Goal: Task Accomplishment & Management: Manage account settings

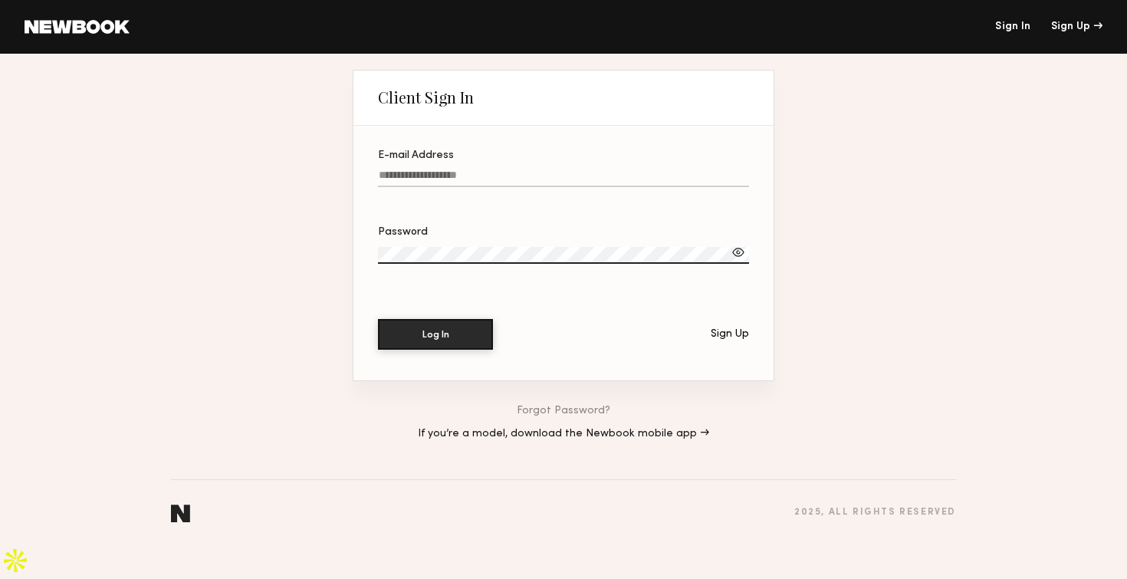
click at [756, 64] on div "Client Sign In E-mail Address Password Log In Sign Up Forgot Password? If you’r…" at bounding box center [563, 299] width 1127 height 491
click at [531, 184] on label "E-mail Address" at bounding box center [563, 176] width 371 height 52
click at [531, 184] on input "E-mail Address" at bounding box center [563, 178] width 371 height 18
click at [527, 187] on input "E-mail Address" at bounding box center [563, 178] width 371 height 18
type input "**********"
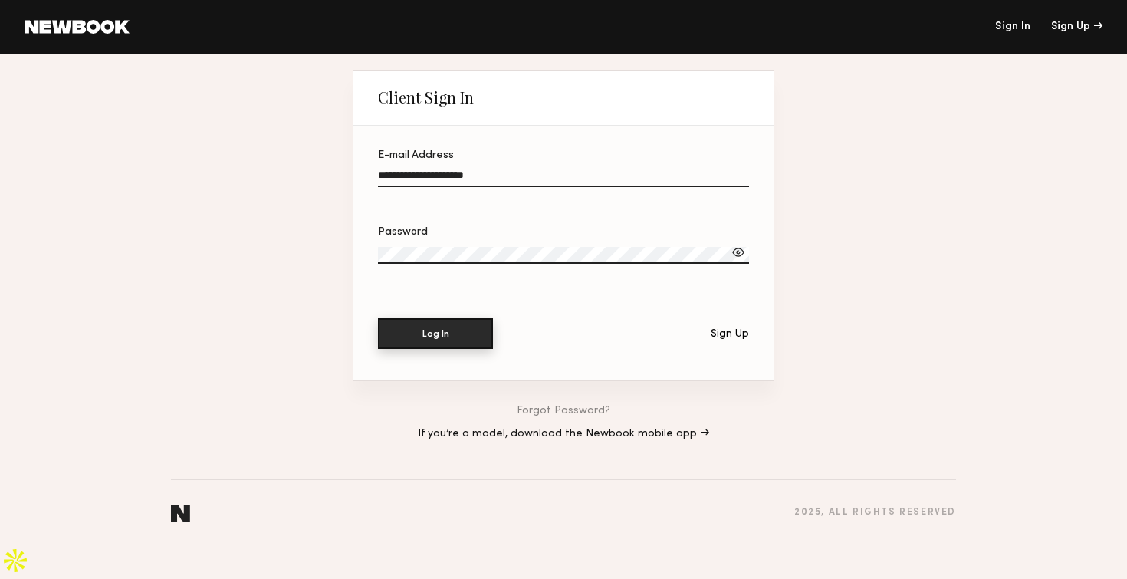
click at [462, 349] on button "Log In" at bounding box center [435, 333] width 115 height 31
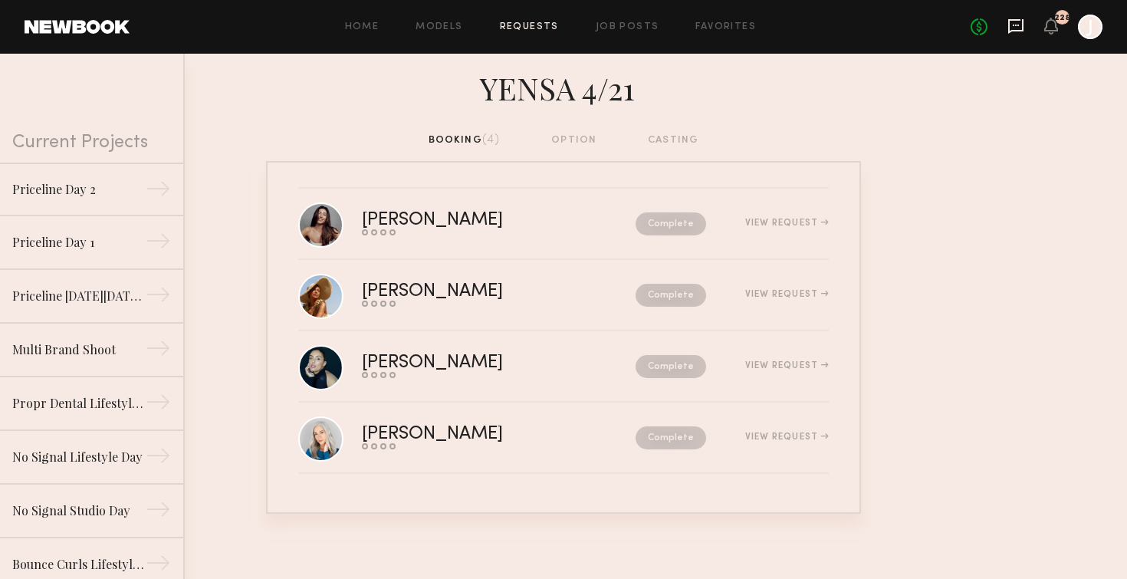
click at [1020, 23] on icon at bounding box center [1015, 26] width 17 height 17
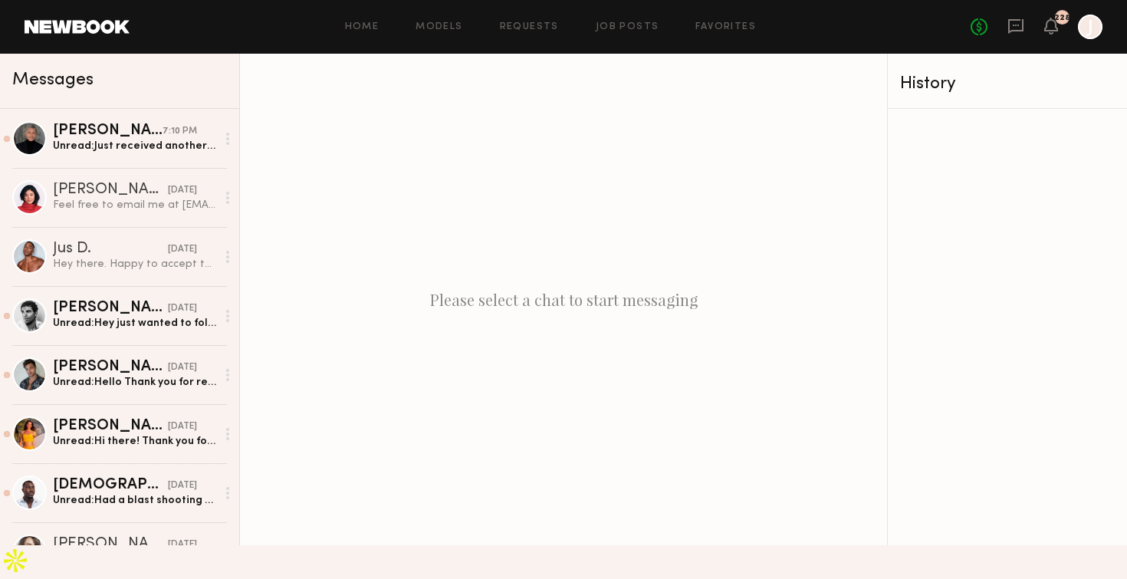
click at [556, 103] on div "Please select a chat to start messaging" at bounding box center [563, 299] width 647 height 491
click at [447, 28] on link "Models" at bounding box center [439, 27] width 47 height 10
click at [520, 22] on link "Requests" at bounding box center [529, 27] width 59 height 10
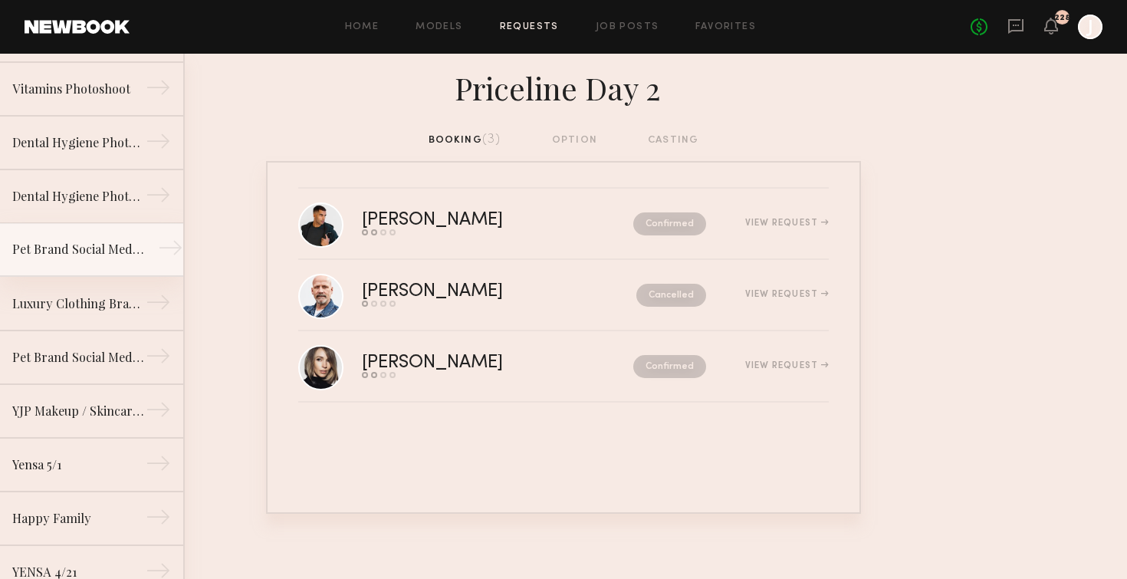
scroll to position [1230, 0]
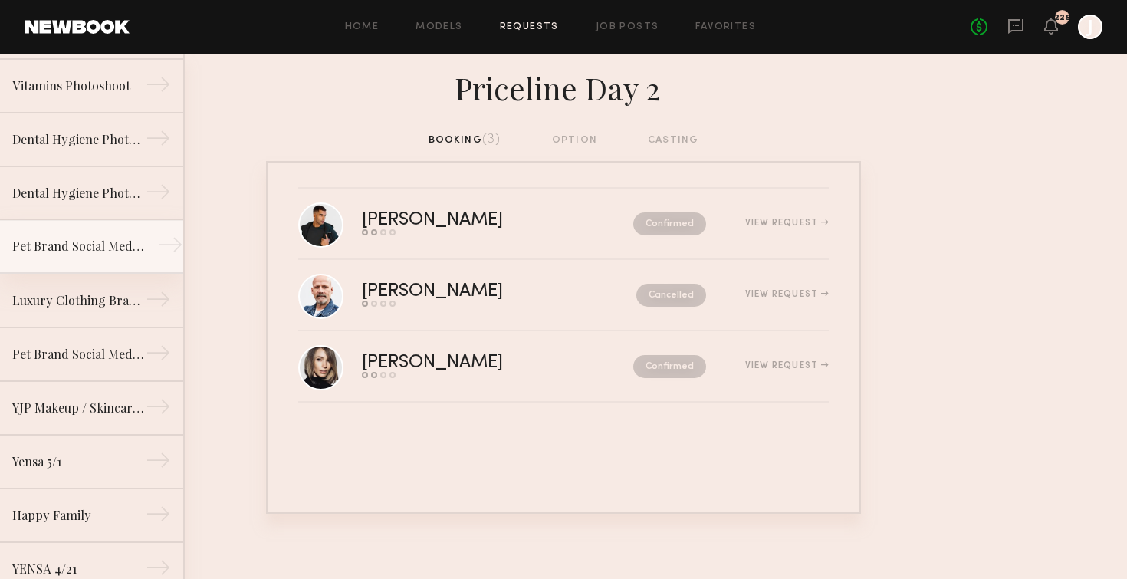
click at [96, 274] on link "Luxury Clothing Brand Shoot →" at bounding box center [91, 301] width 183 height 54
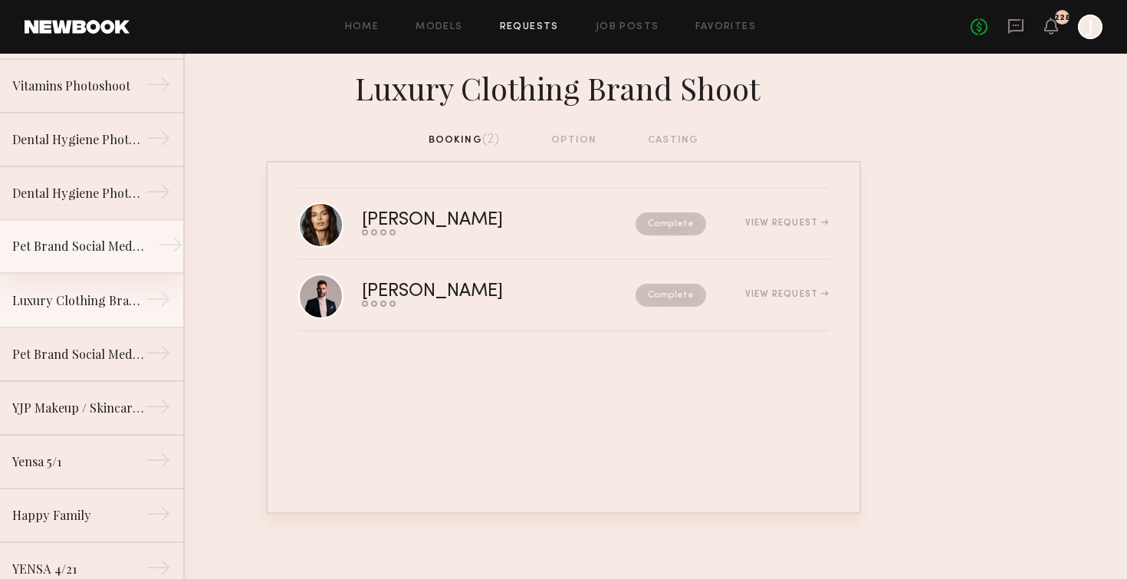
click at [69, 241] on div "Pet Brand Social Media Shoot" at bounding box center [78, 246] width 133 height 18
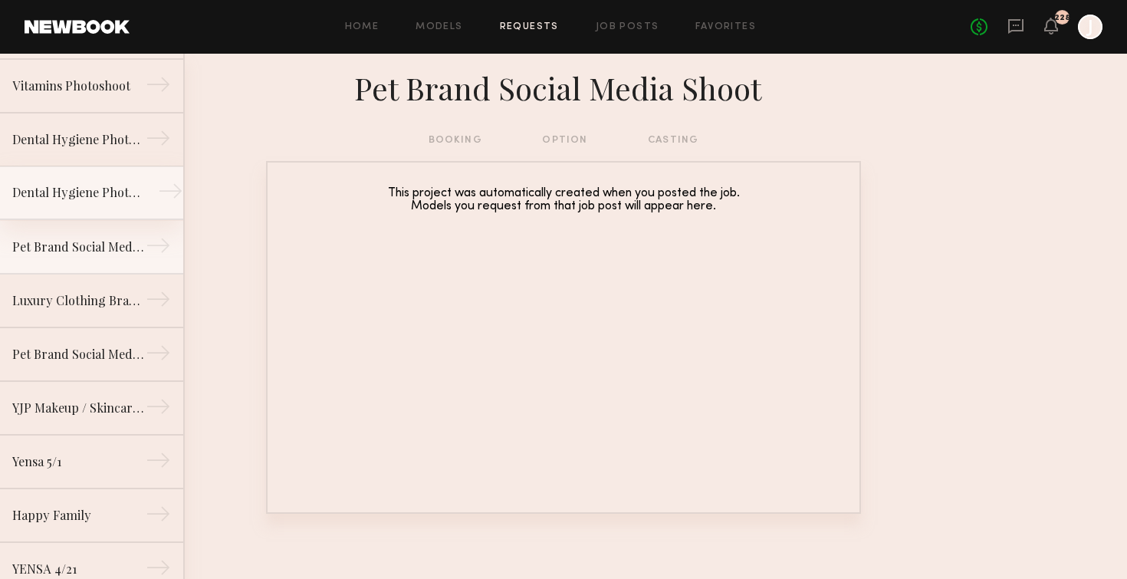
click at [86, 198] on div "Dental Hygiene Photoshoot" at bounding box center [78, 192] width 133 height 18
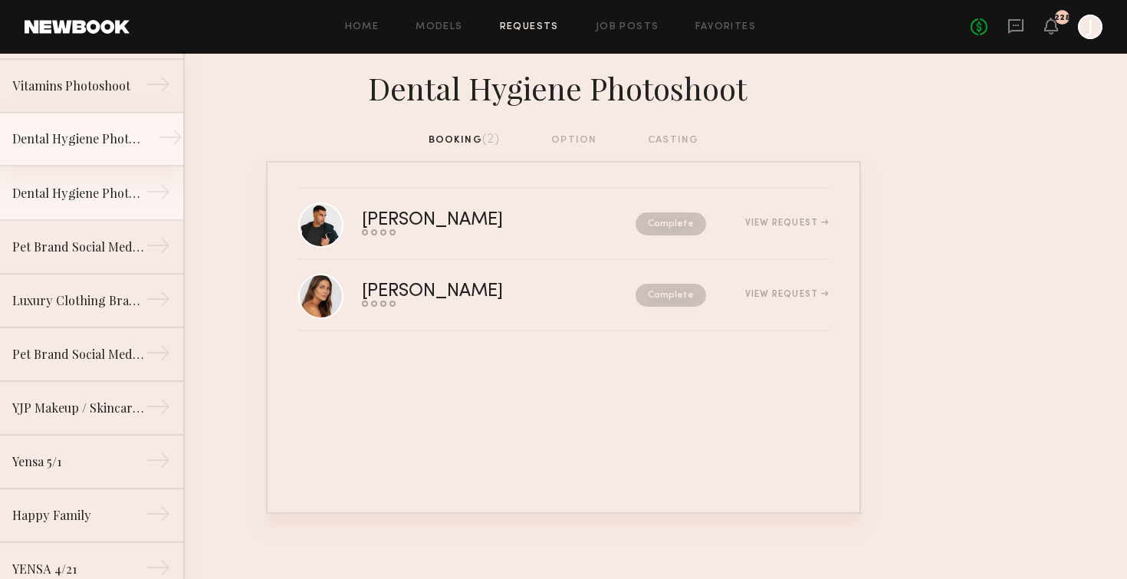
click at [65, 146] on div "Dental Hygiene Photoshoot" at bounding box center [78, 139] width 133 height 18
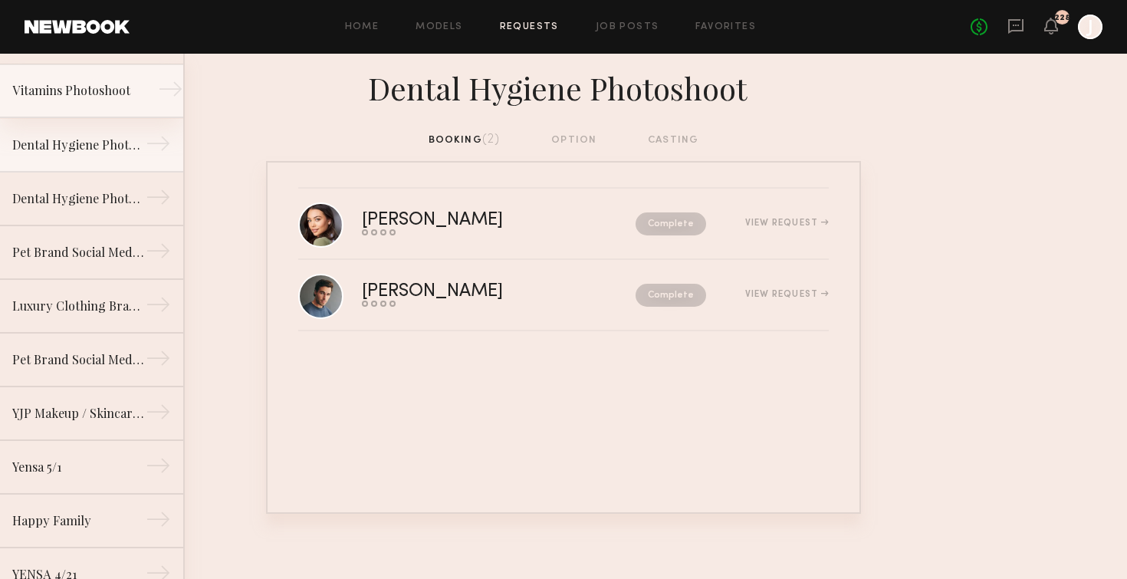
scroll to position [1201, 0]
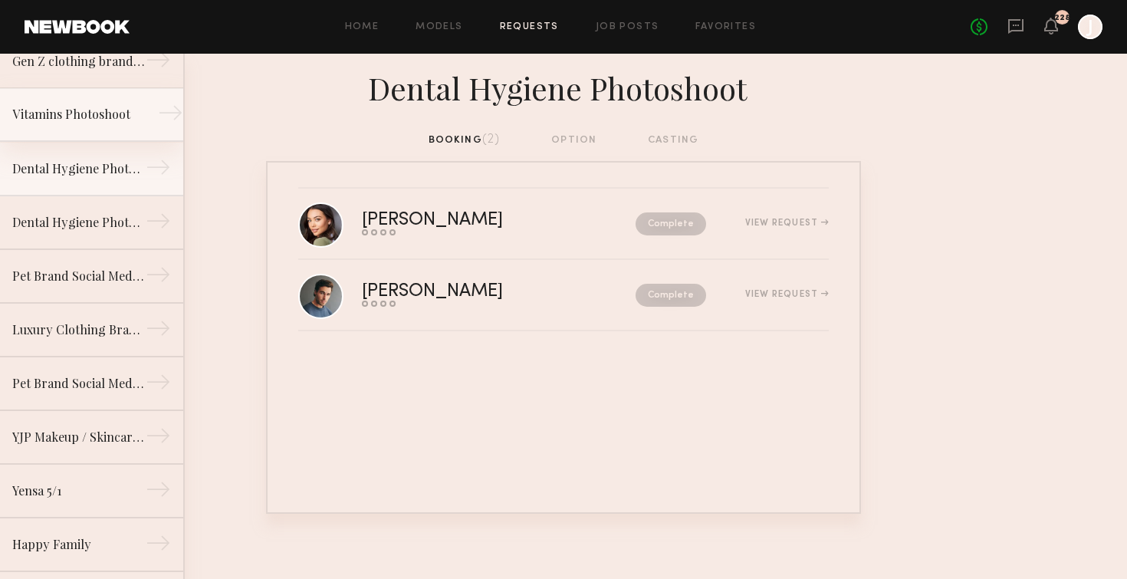
click at [64, 119] on div "Vitamins Photoshoot" at bounding box center [78, 114] width 133 height 18
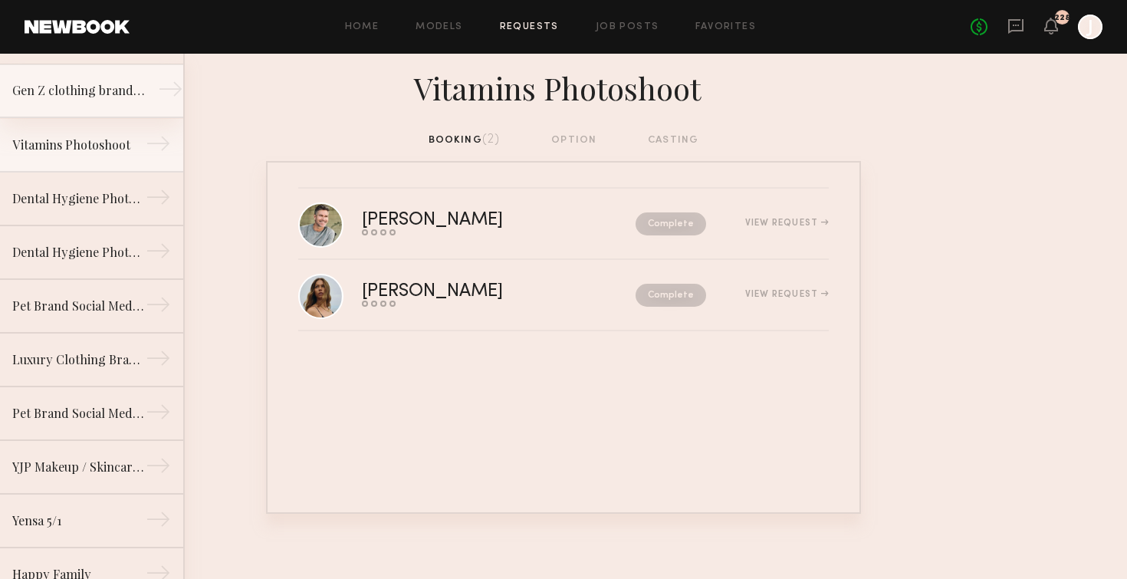
scroll to position [1097, 0]
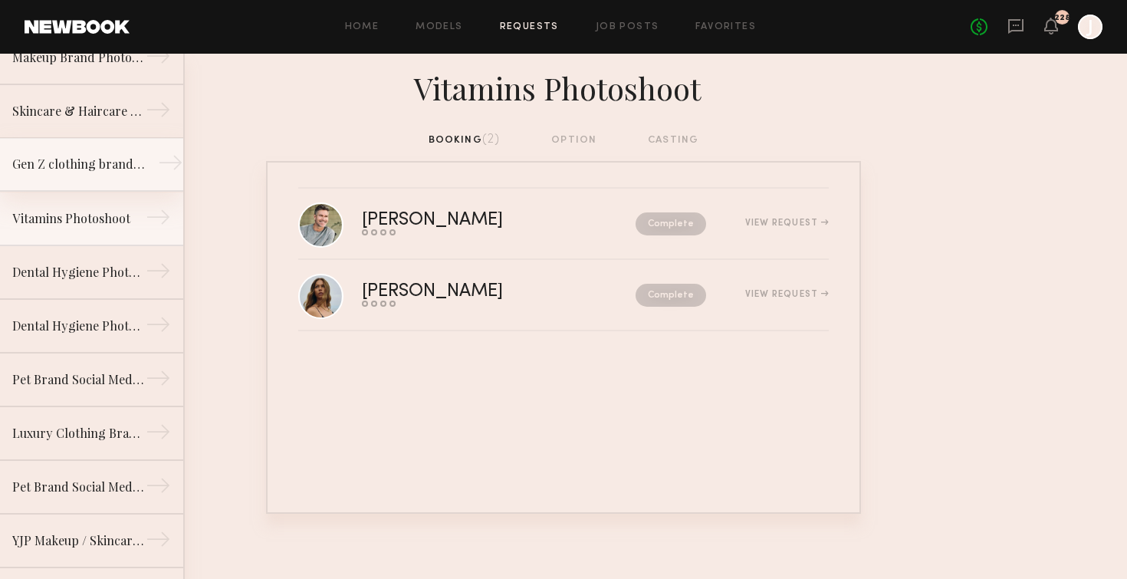
click at [86, 170] on div "Gen Z clothing brand photoshoot" at bounding box center [78, 164] width 133 height 18
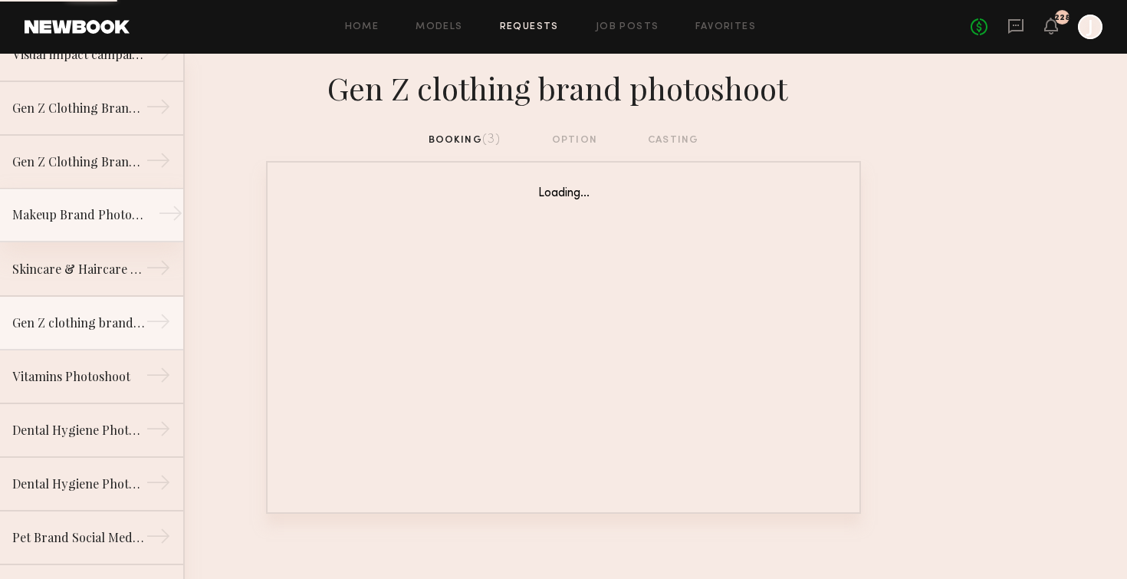
scroll to position [938, 0]
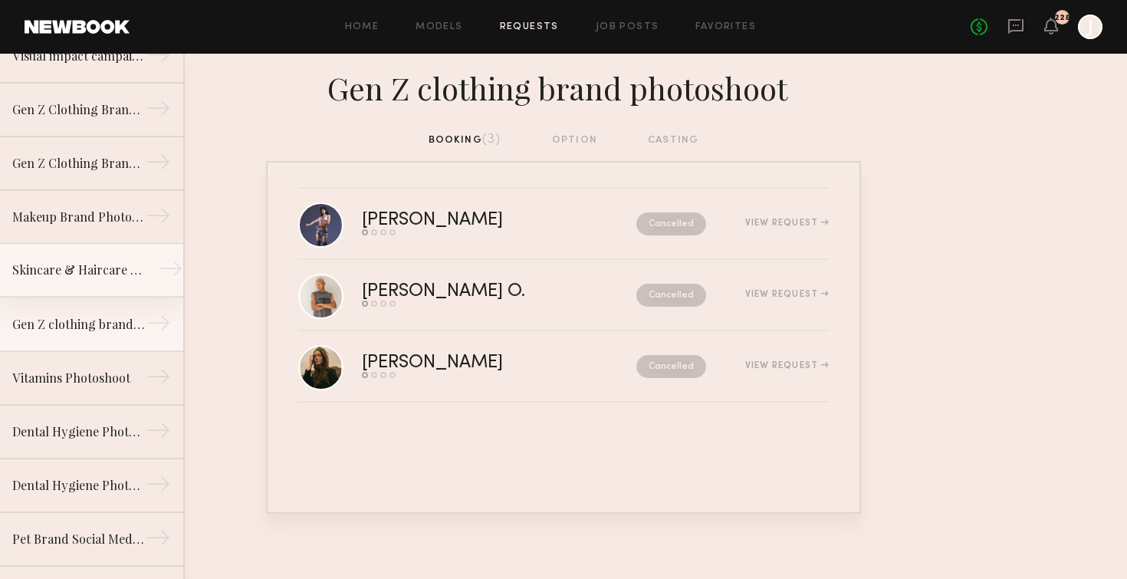
click at [108, 286] on link "Skincare & Haircare Campaign Shoot →" at bounding box center [91, 271] width 183 height 54
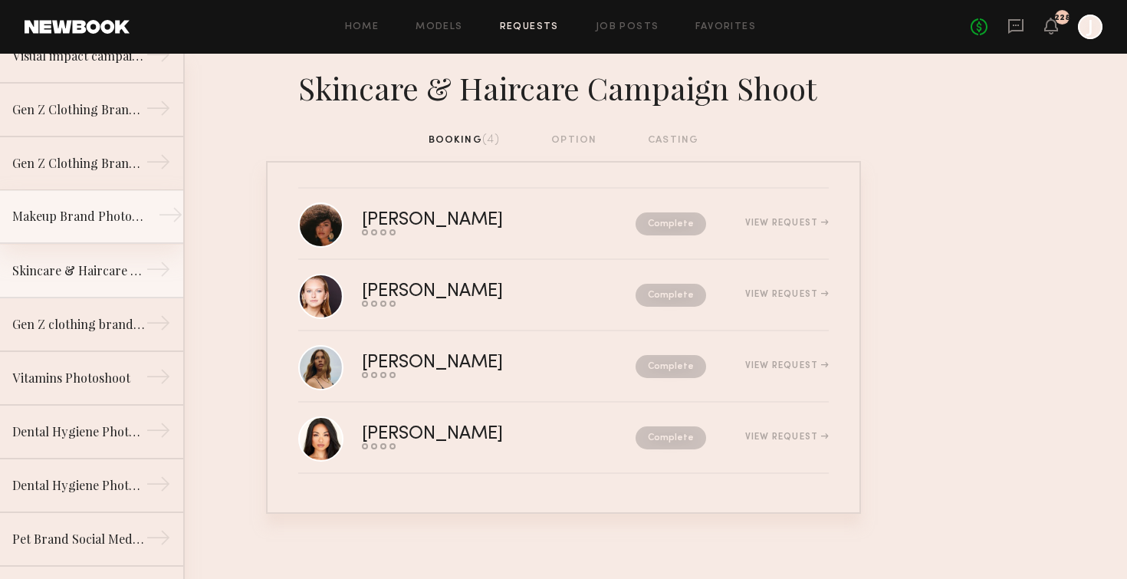
click at [87, 219] on div "Makeup Brand Photoshoot" at bounding box center [78, 216] width 133 height 18
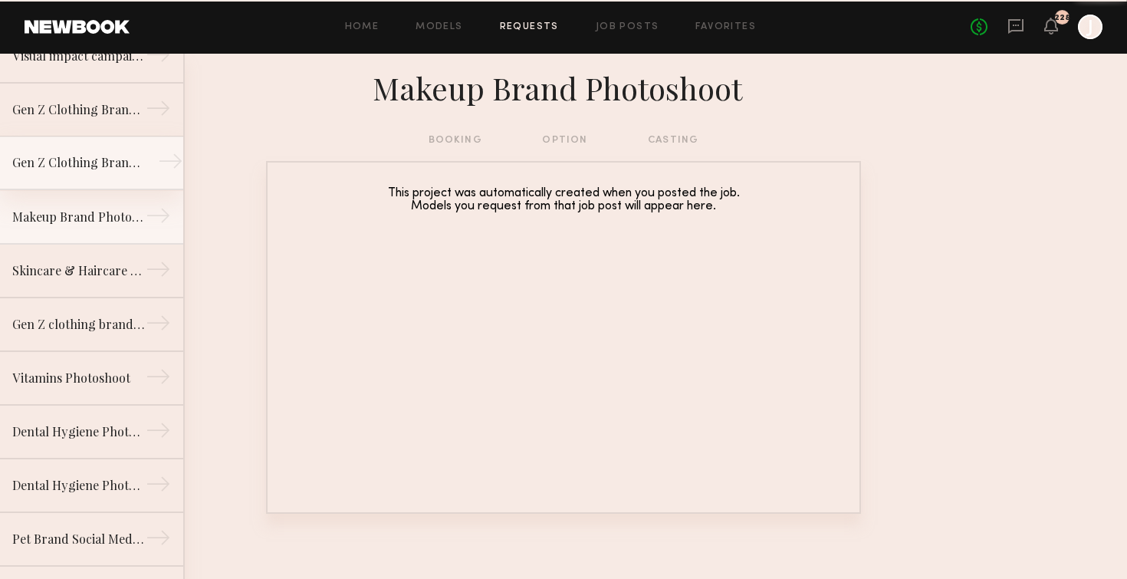
click at [88, 176] on link "Gen Z Clothing Brand Ecomm Shoot →" at bounding box center [91, 163] width 183 height 54
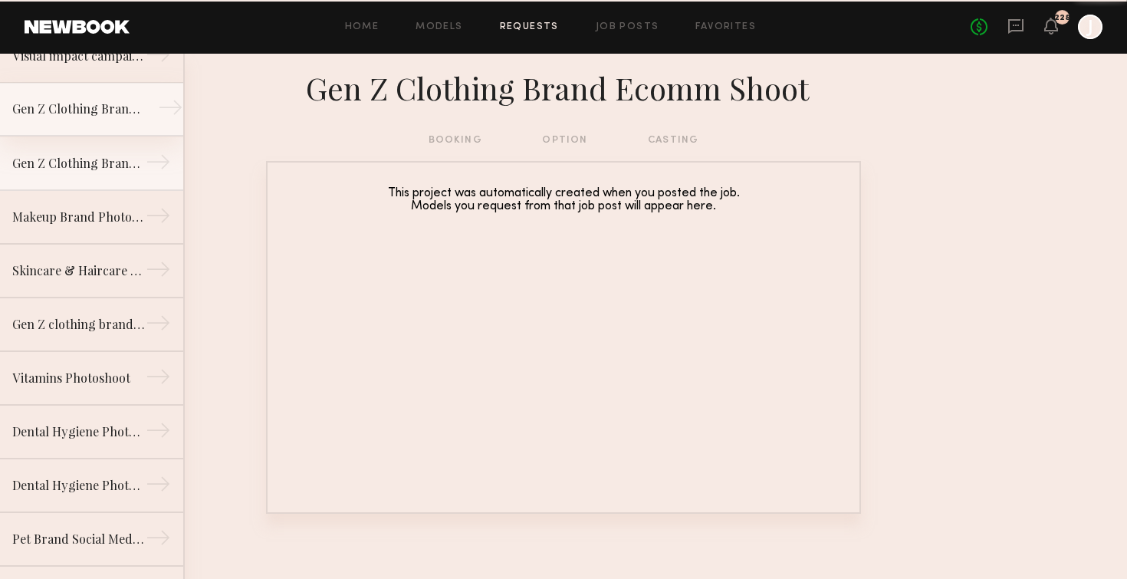
click at [78, 120] on link "Gen Z Clothing Brand Lifestyle Shoot →" at bounding box center [91, 110] width 183 height 54
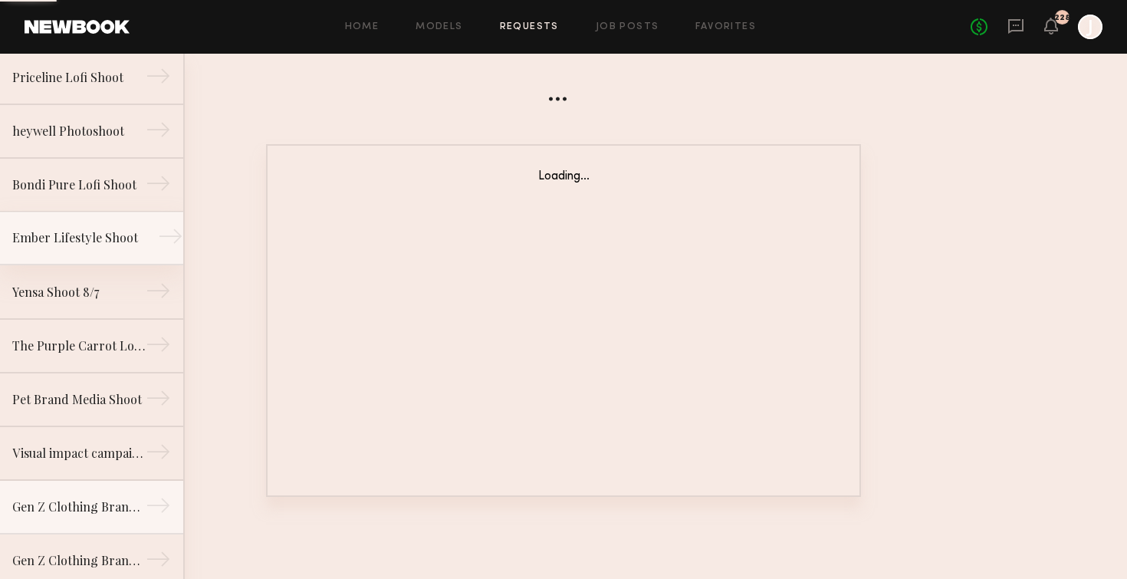
scroll to position [520, 0]
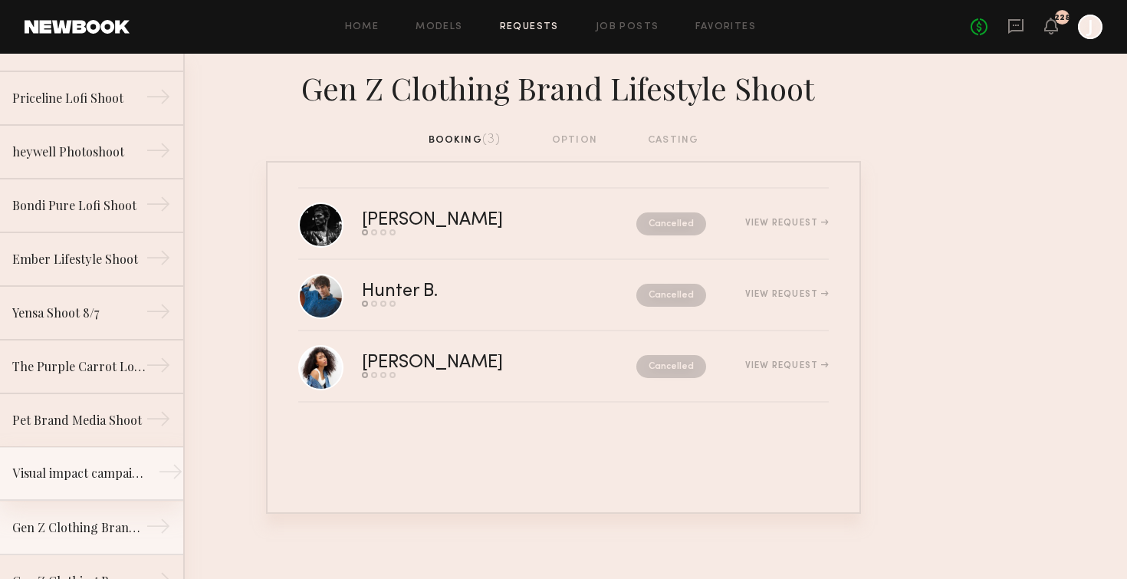
click at [74, 459] on link "Visual impact campaign →" at bounding box center [91, 474] width 183 height 54
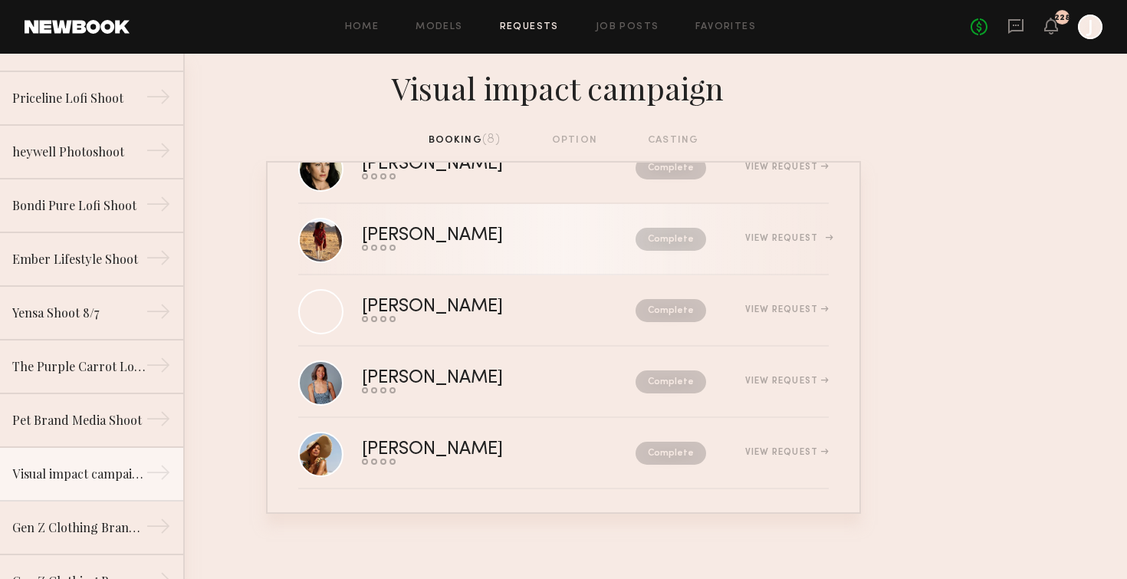
scroll to position [271, 0]
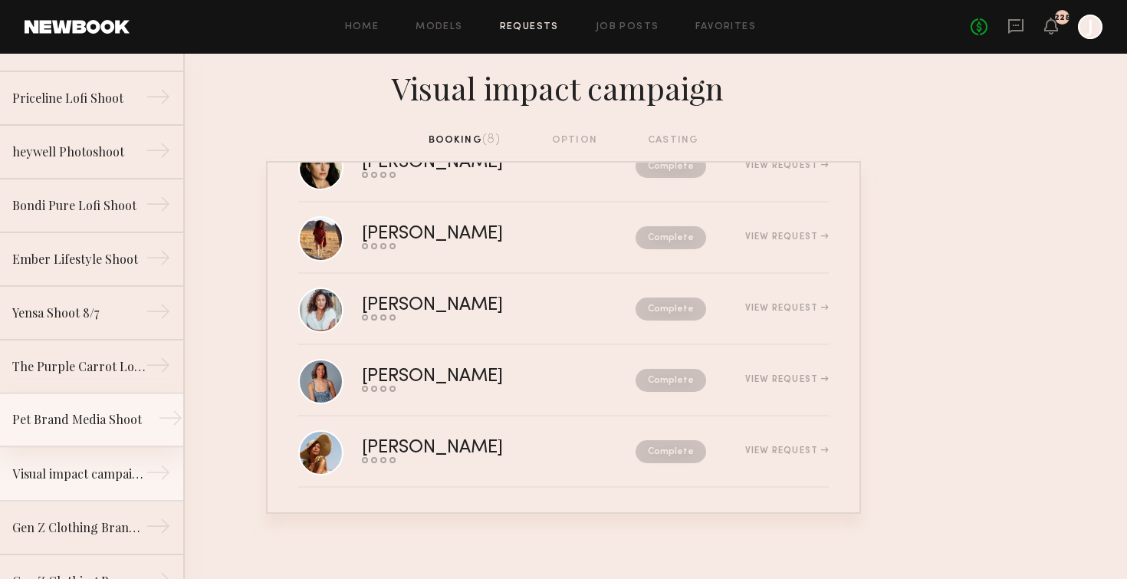
click at [54, 414] on div "Pet Brand Media Shoot" at bounding box center [78, 419] width 133 height 18
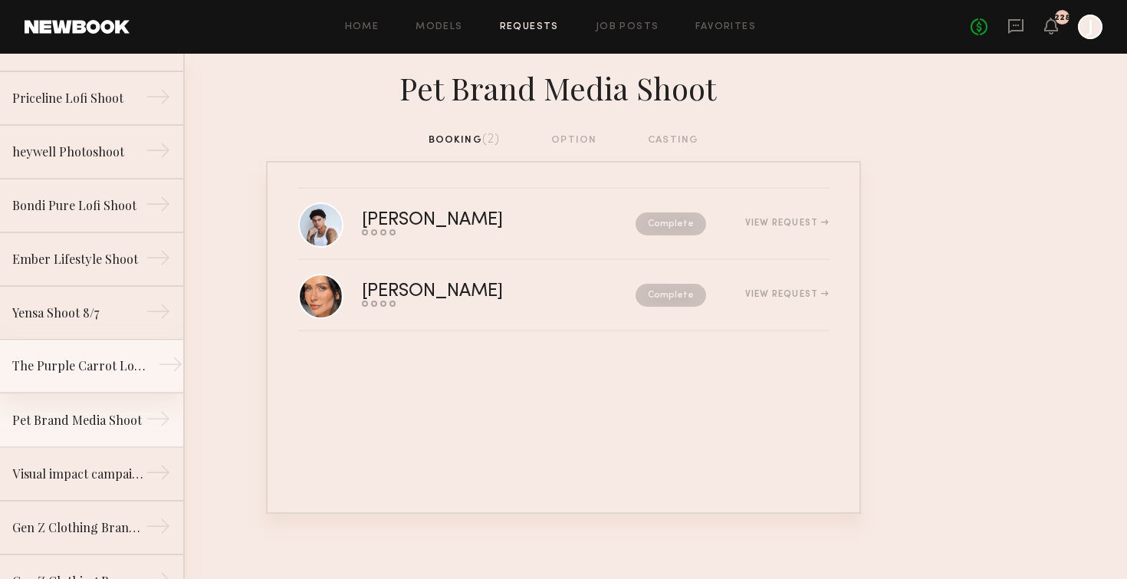
click at [61, 376] on link "The Purple Carrot Lofi Shoot →" at bounding box center [91, 367] width 183 height 54
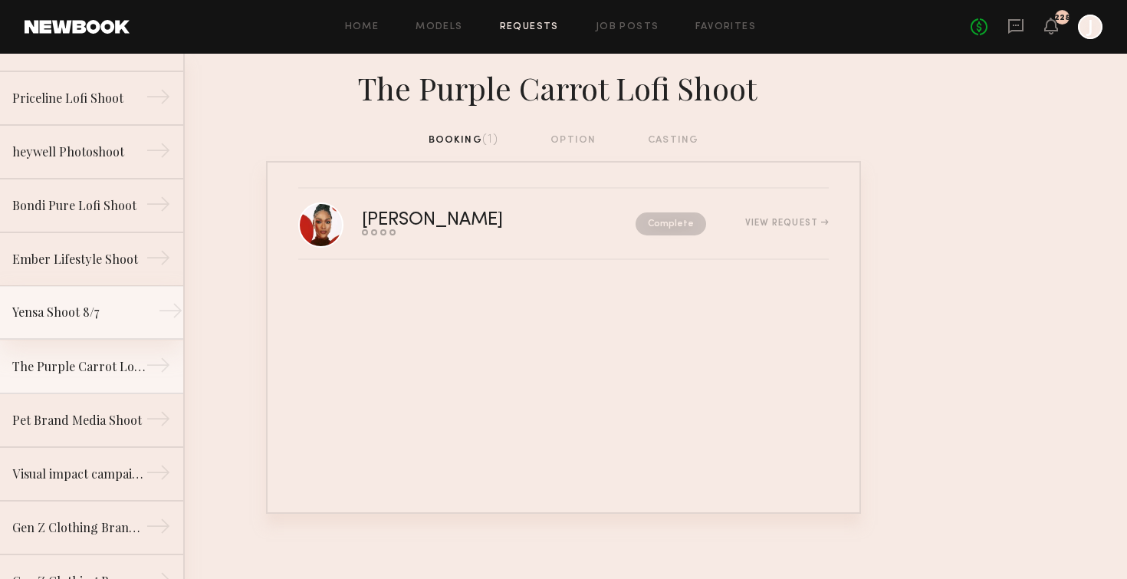
click at [48, 314] on div "Yensa Shoot 8/7" at bounding box center [78, 312] width 133 height 18
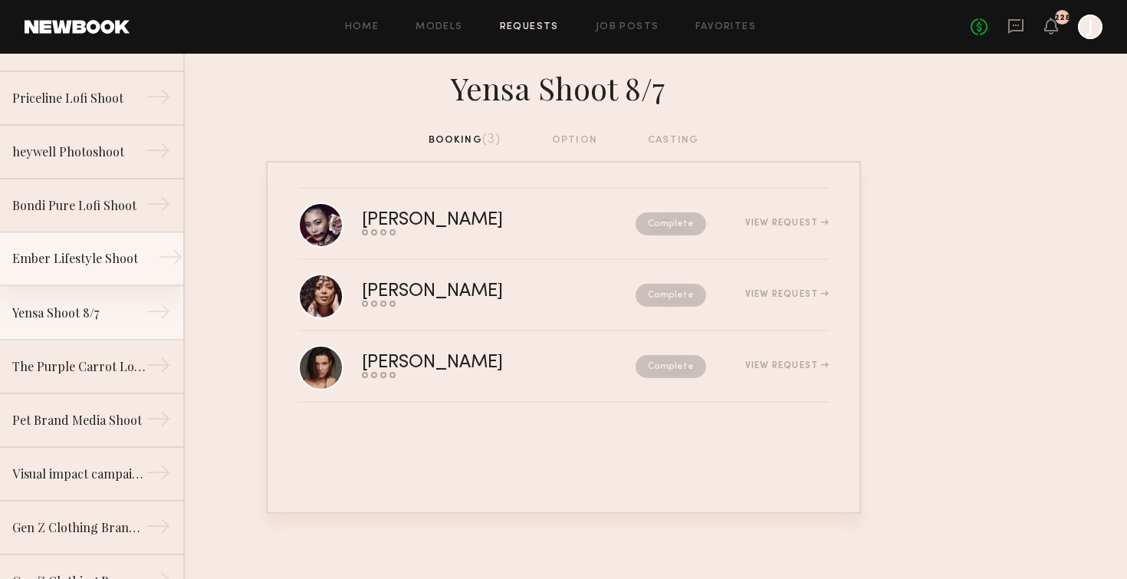
click at [118, 271] on link "Ember Lifestyle Shoot →" at bounding box center [91, 259] width 183 height 54
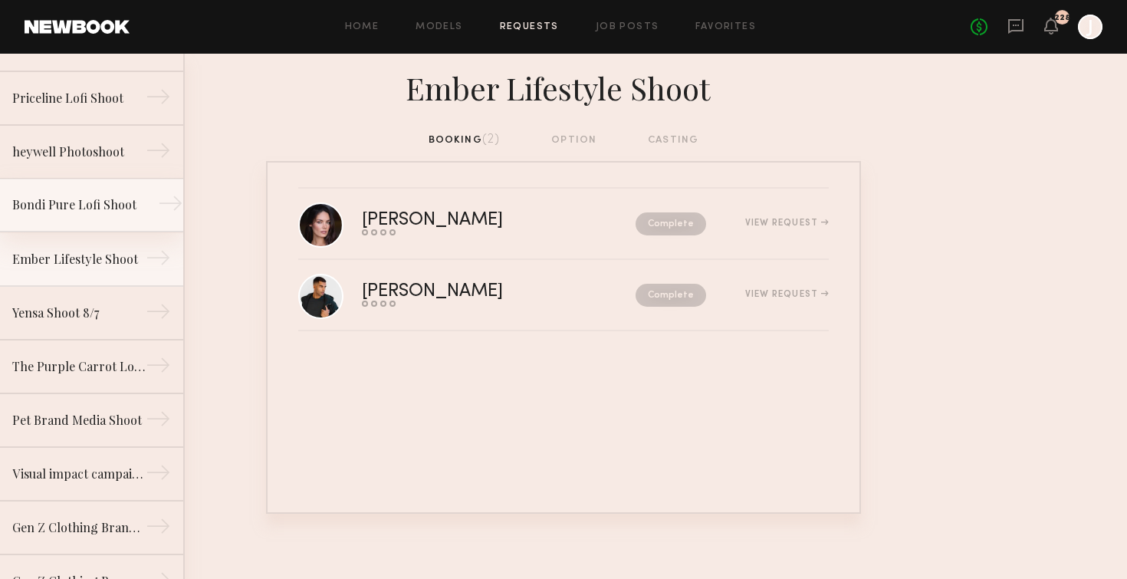
click at [96, 217] on link "Bondi Pure Lofi Shoot →" at bounding box center [91, 206] width 183 height 54
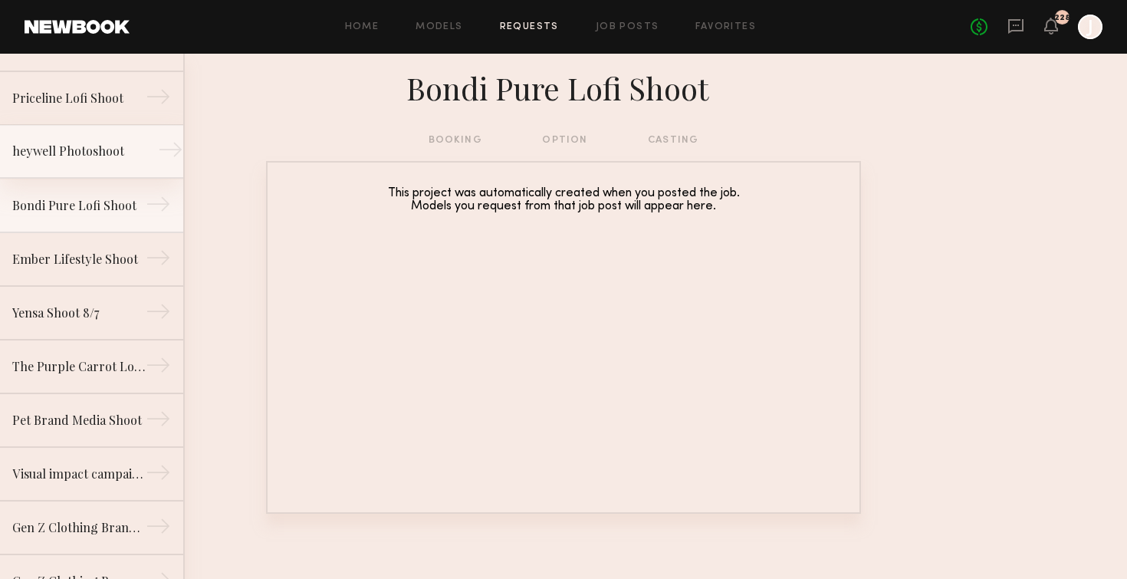
click at [97, 145] on div "heywell Photoshoot" at bounding box center [78, 151] width 133 height 18
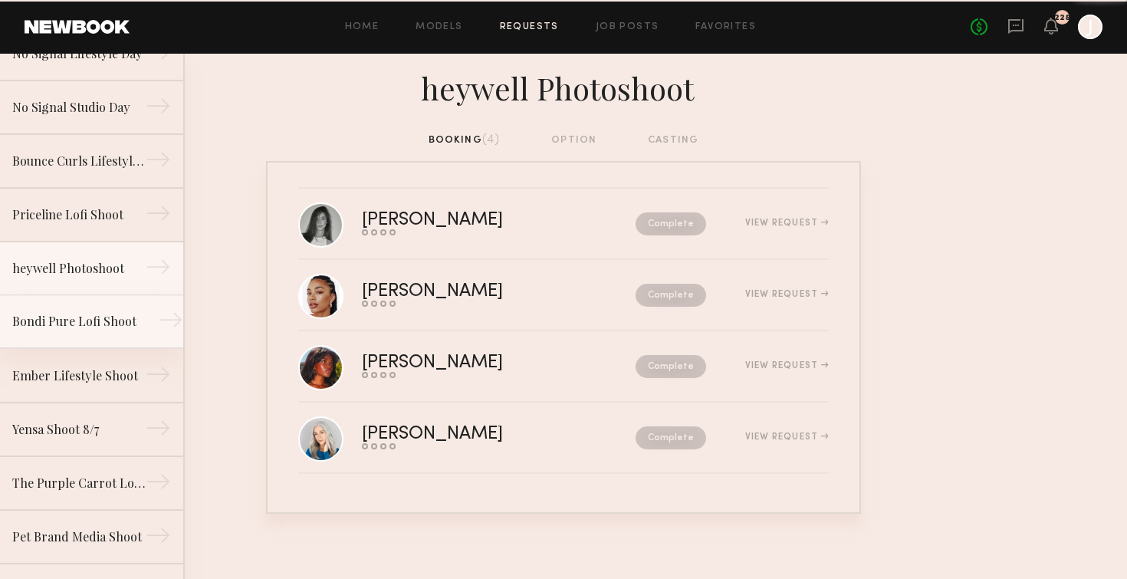
scroll to position [383, 0]
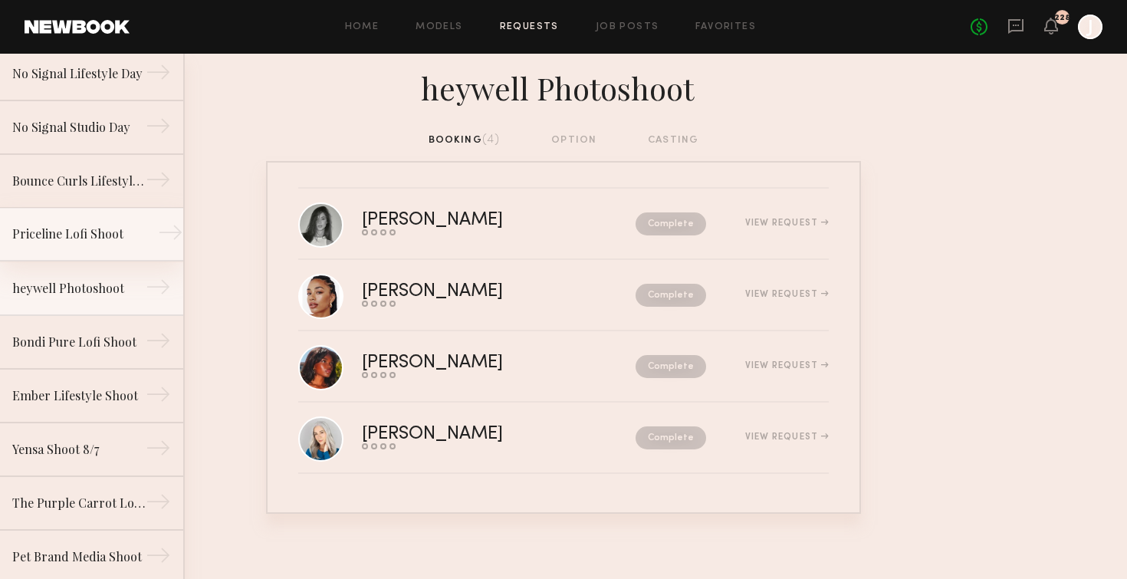
click at [109, 241] on div "Priceline Lofi Shoot" at bounding box center [78, 234] width 133 height 18
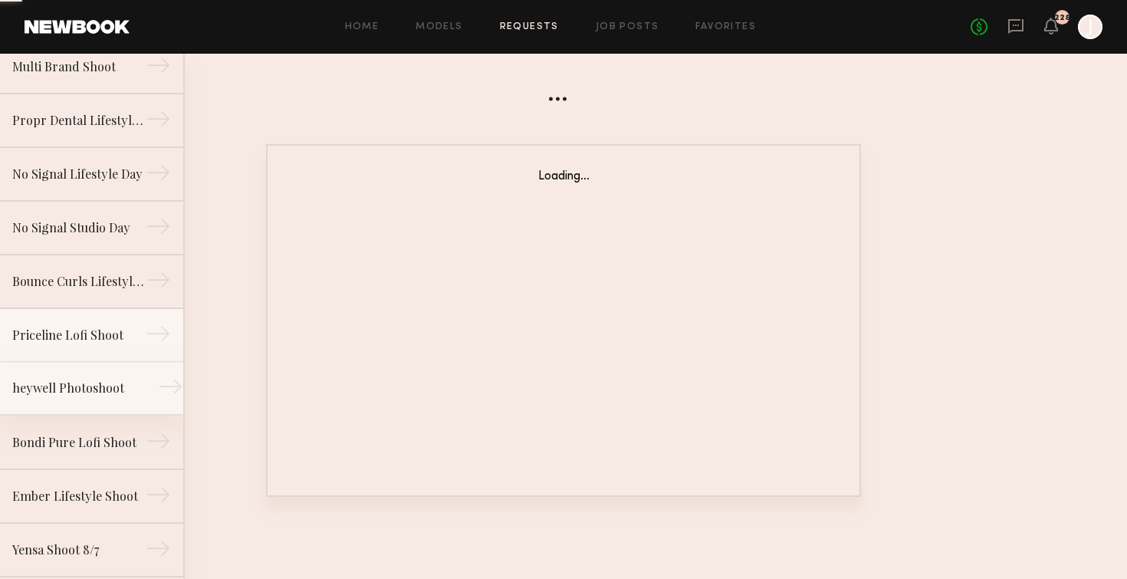
scroll to position [271, 0]
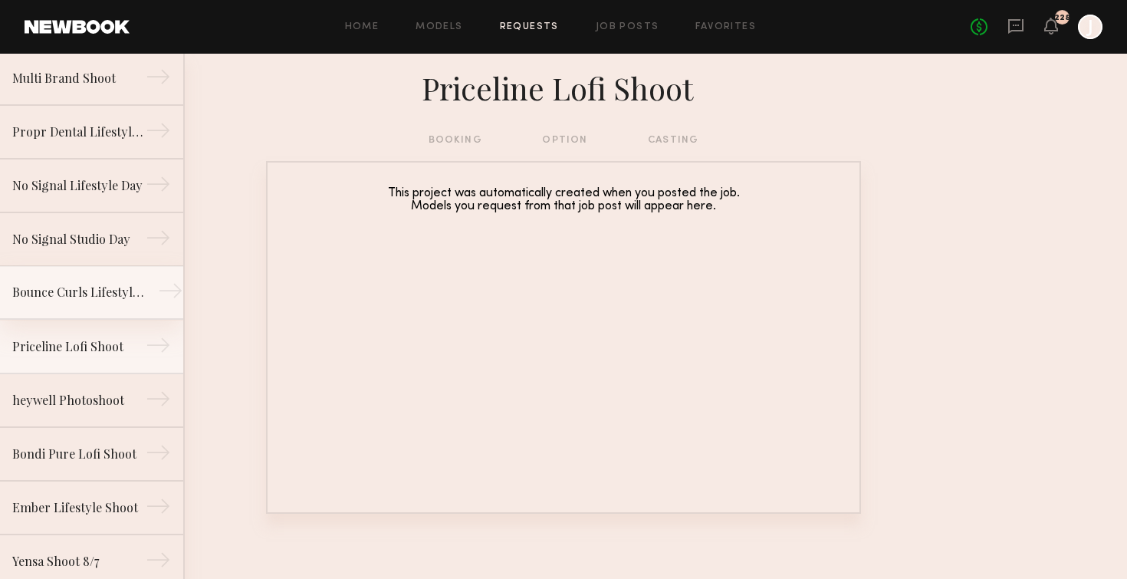
click at [106, 297] on div "Bounce Curls Lifestyle Shoot" at bounding box center [78, 292] width 133 height 18
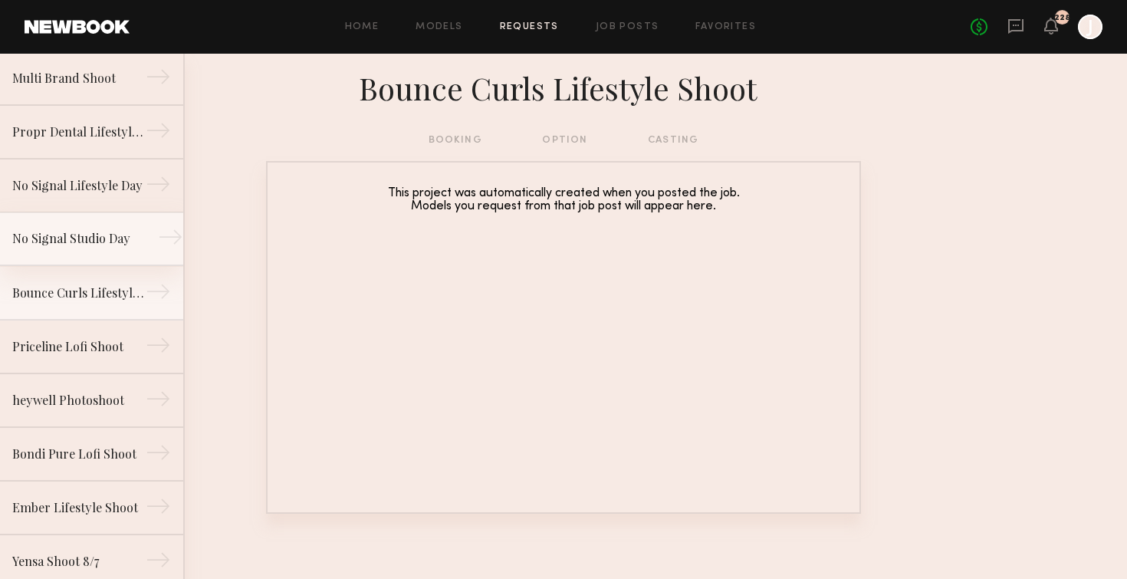
click at [77, 235] on div "No Signal Studio Day" at bounding box center [78, 238] width 133 height 18
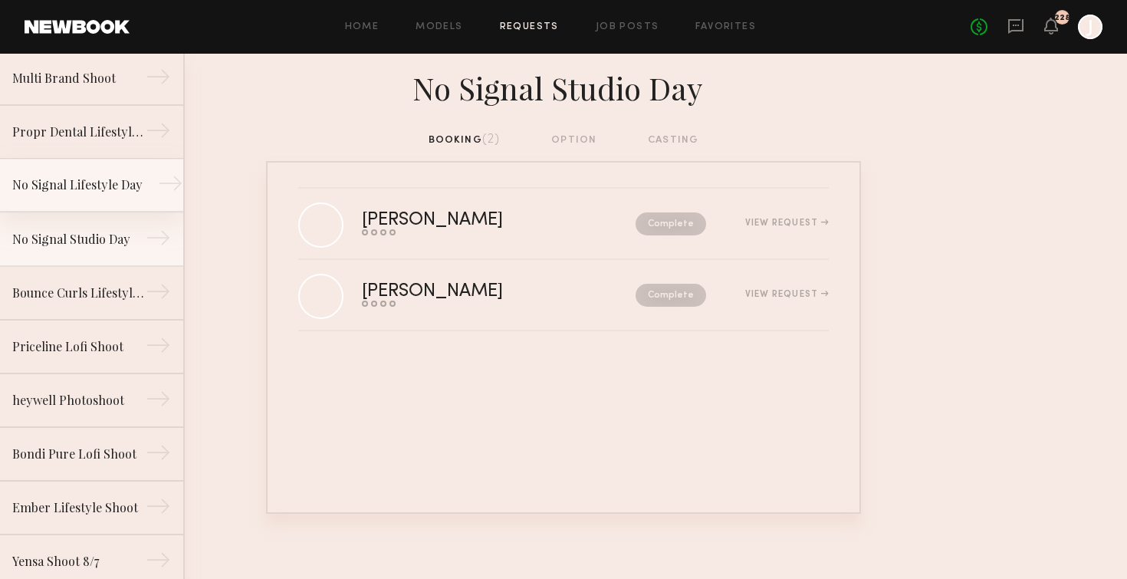
click at [74, 176] on div "No Signal Lifestyle Day" at bounding box center [78, 185] width 133 height 18
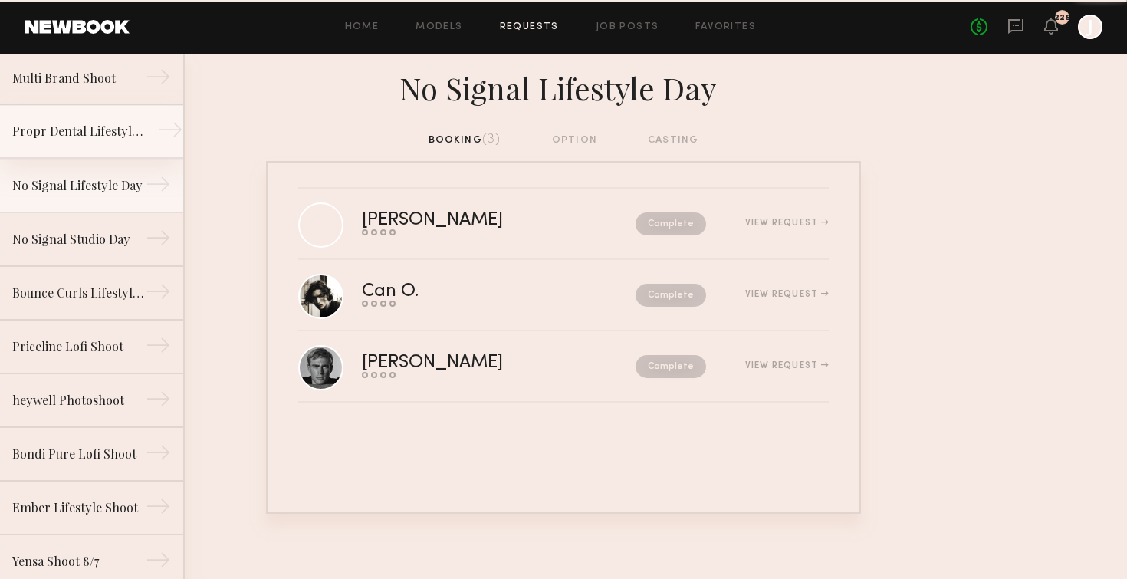
click at [78, 126] on div "Propr Dental Lifestyle Shoot" at bounding box center [78, 131] width 133 height 18
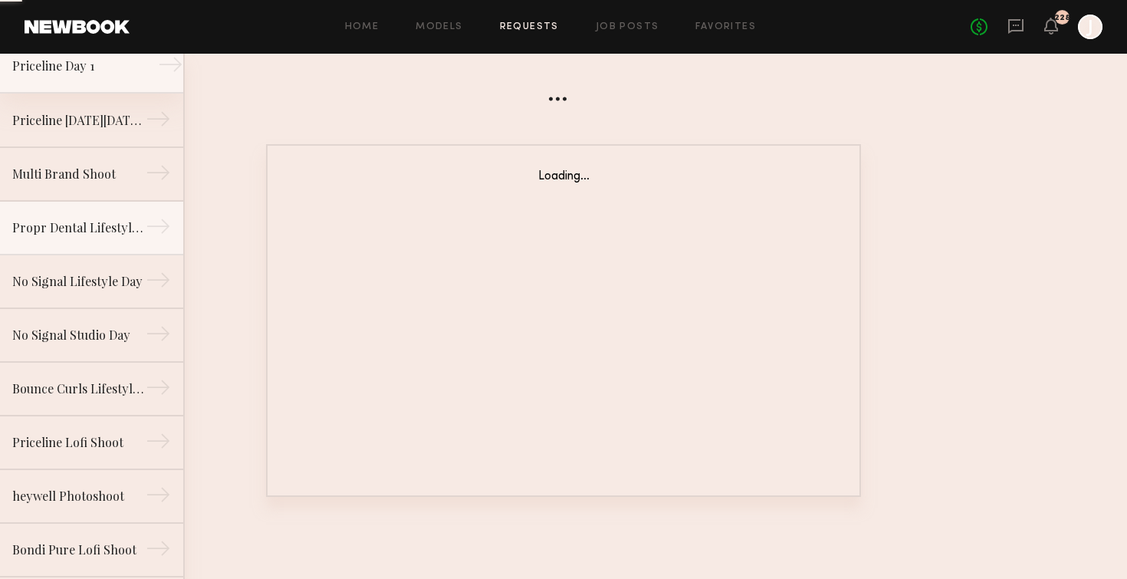
scroll to position [42, 0]
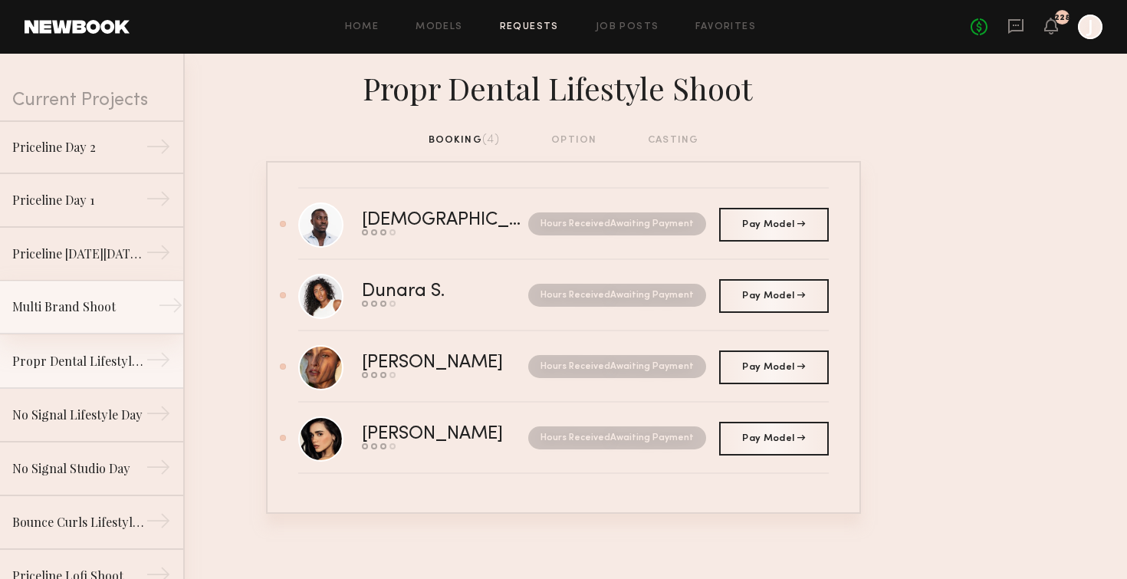
click at [66, 311] on div "Multi Brand Shoot" at bounding box center [78, 306] width 133 height 18
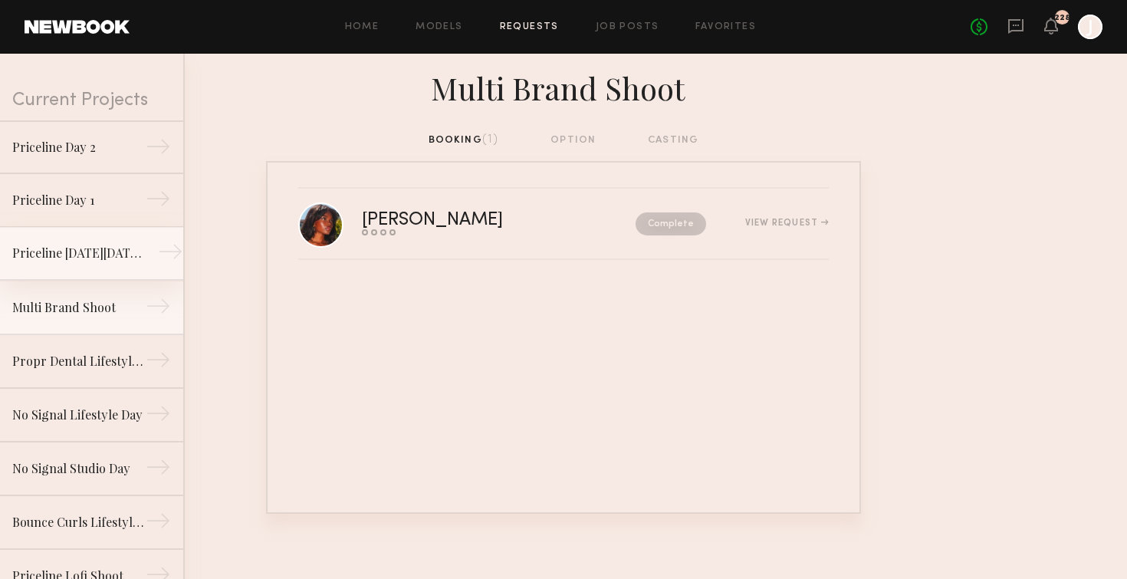
click at [62, 270] on link "Priceline Black Friday Social Content →" at bounding box center [91, 254] width 183 height 54
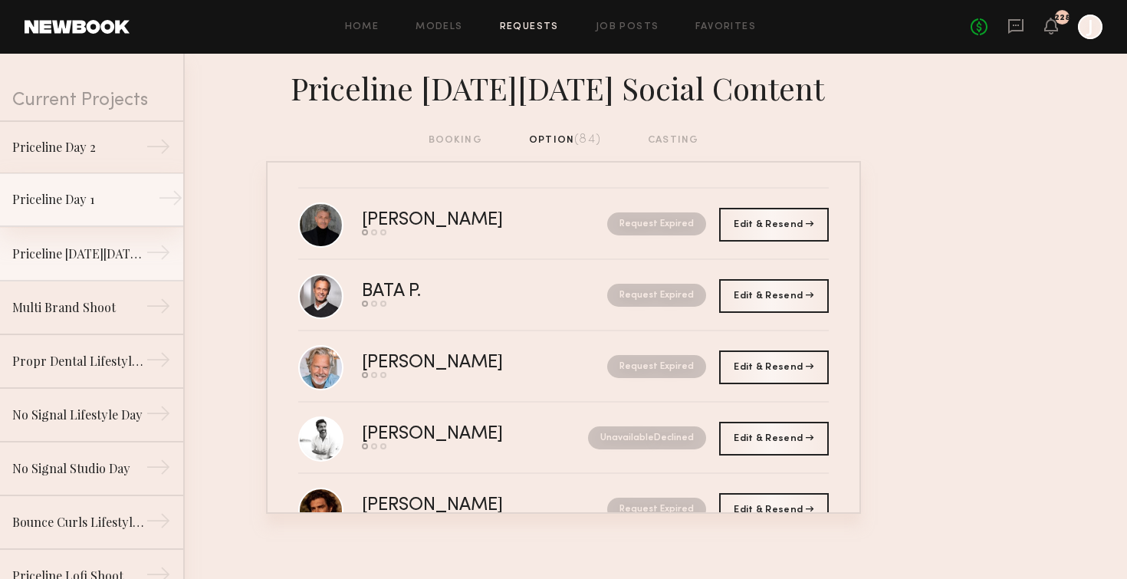
click at [88, 212] on link "Priceline Day 1 →" at bounding box center [91, 200] width 183 height 54
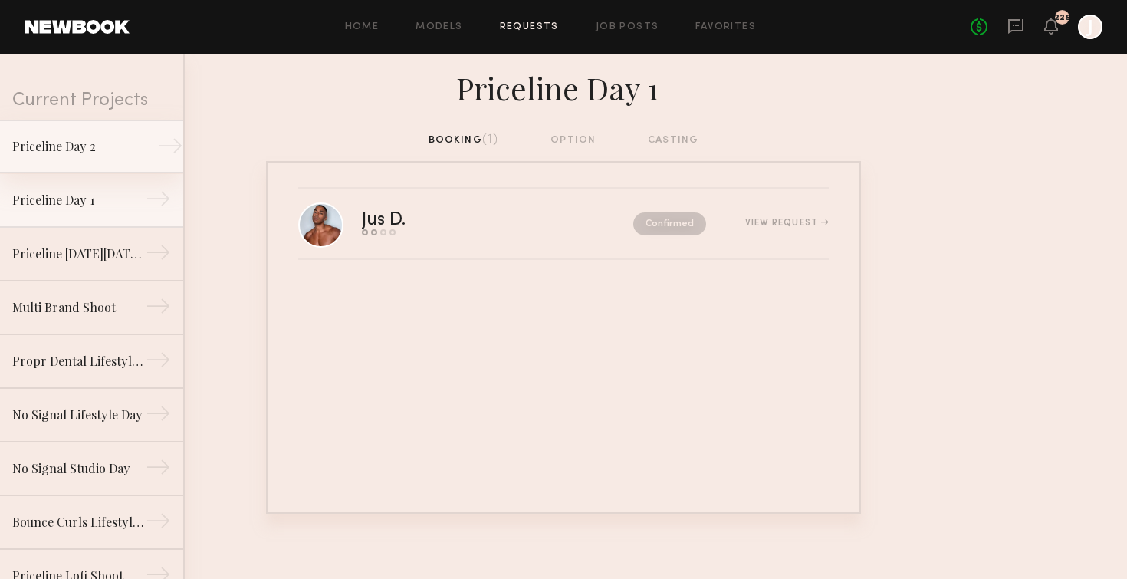
click at [100, 122] on link "Priceline Day 2 →" at bounding box center [91, 147] width 183 height 54
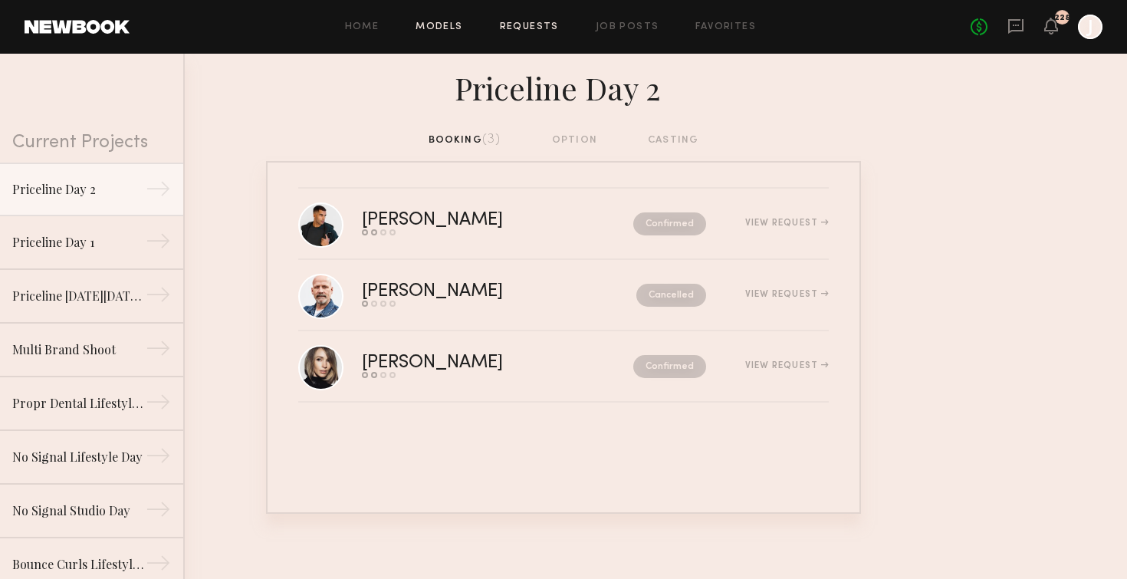
click at [439, 23] on link "Models" at bounding box center [439, 27] width 47 height 10
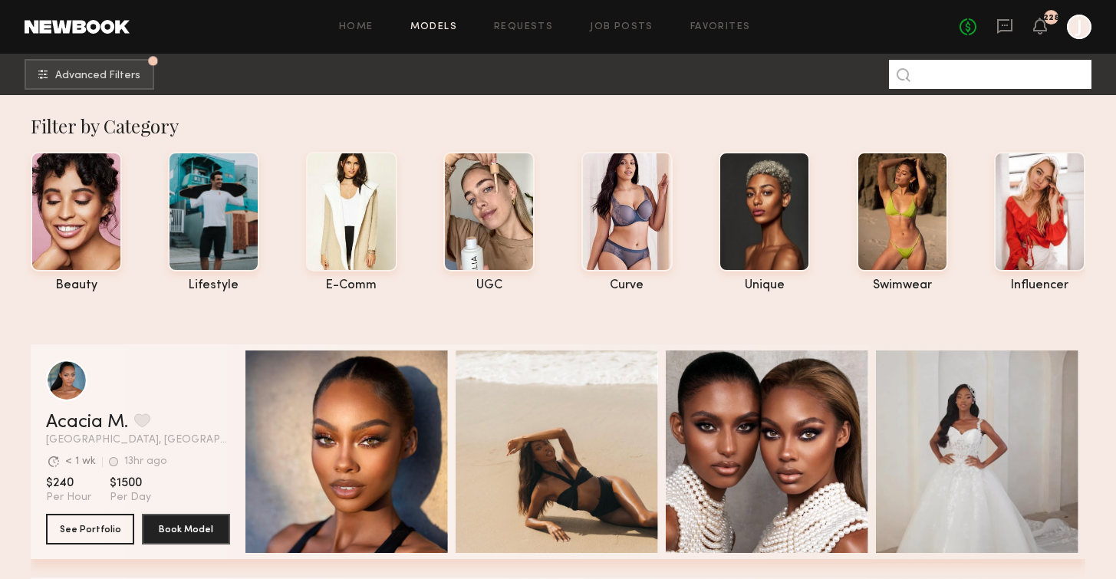
click at [949, 72] on input at bounding box center [990, 74] width 202 height 29
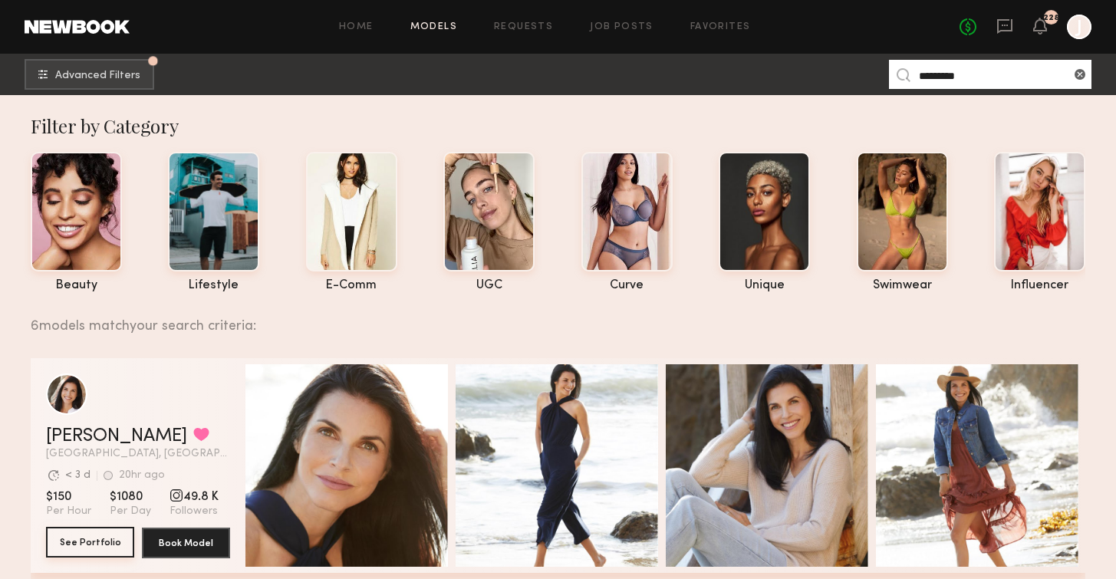
type input "********"
click at [108, 541] on button "See Portfolio" at bounding box center [90, 542] width 88 height 31
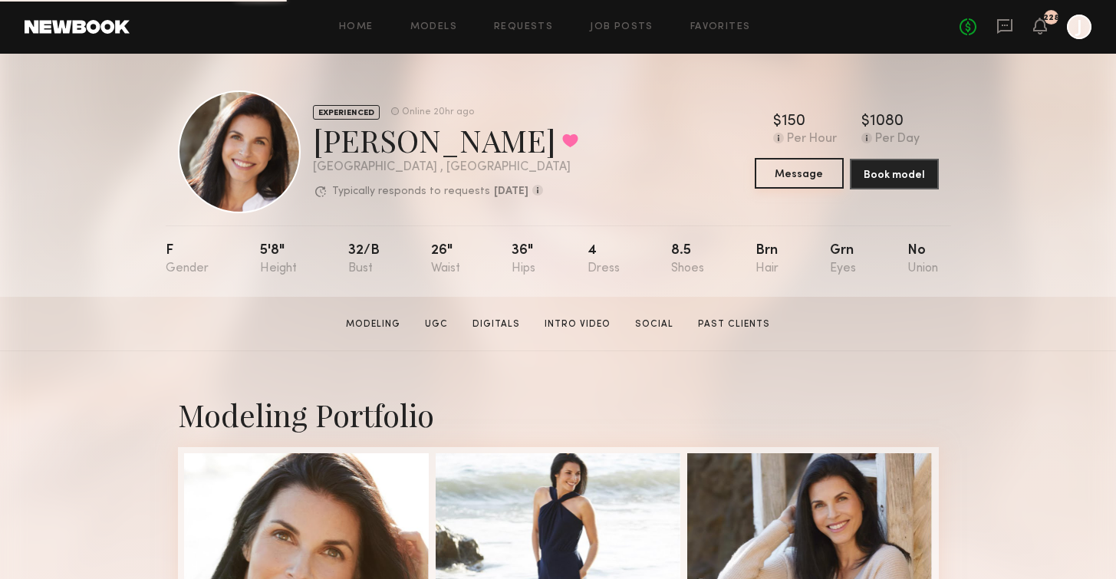
click at [788, 173] on button "Message" at bounding box center [798, 173] width 89 height 31
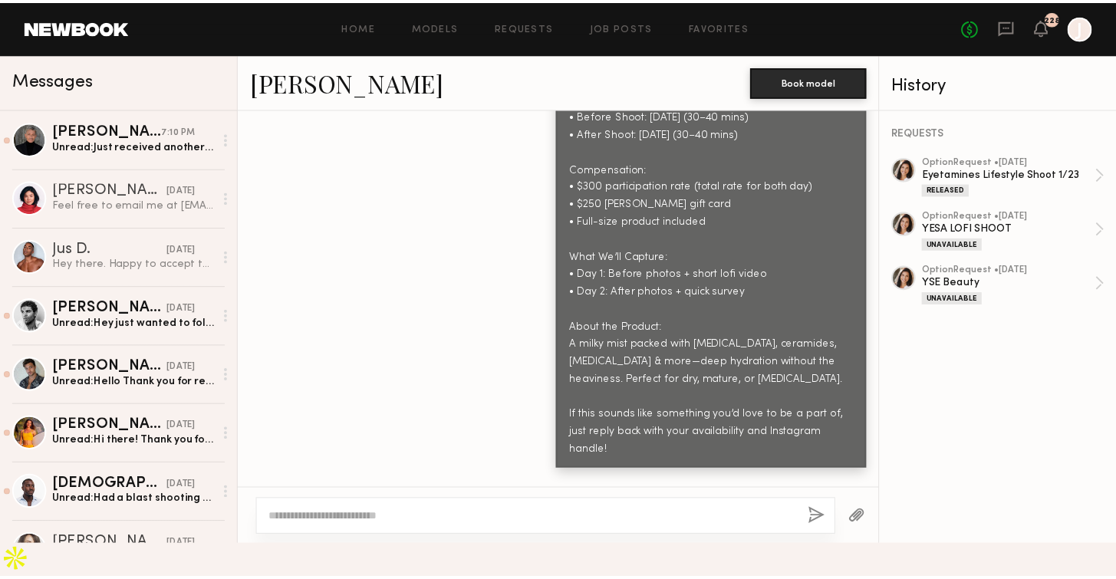
scroll to position [1284, 0]
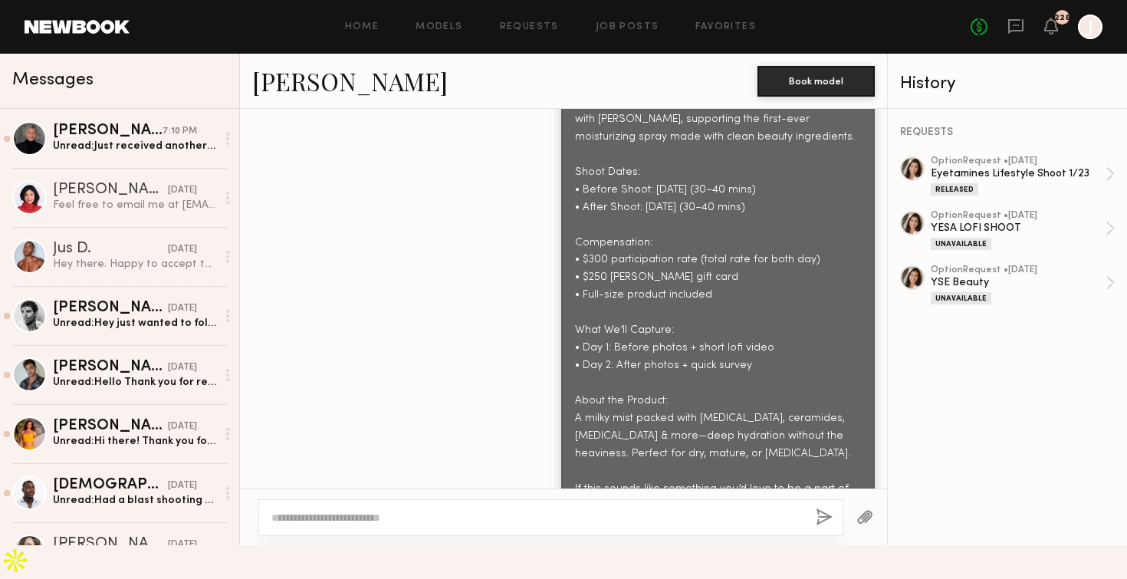
click at [1093, 28] on div at bounding box center [1090, 27] width 25 height 25
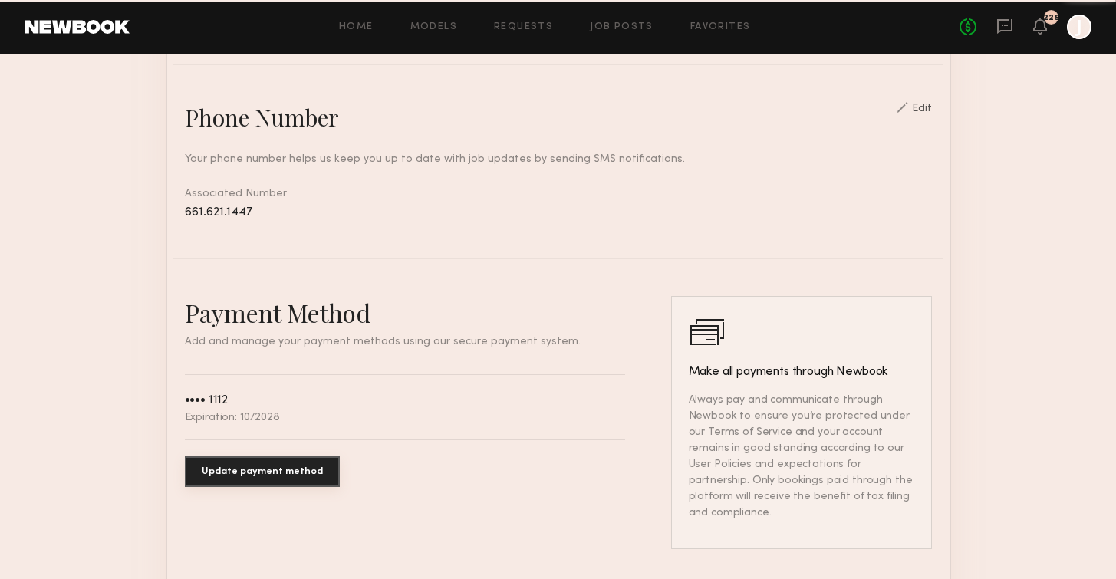
scroll to position [837, 0]
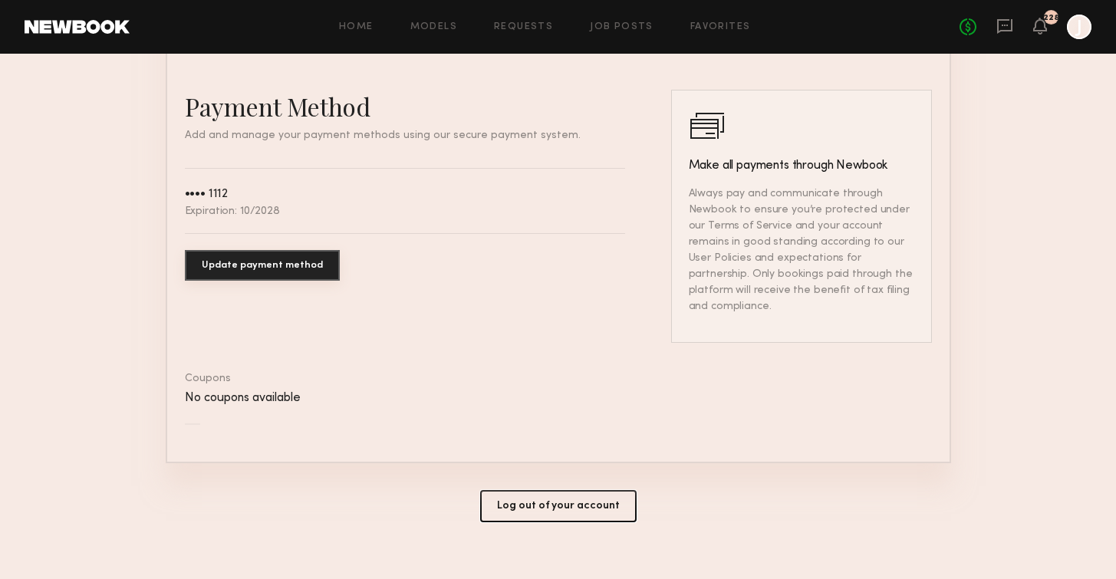
click at [552, 490] on button "Log out of your account" at bounding box center [558, 506] width 156 height 32
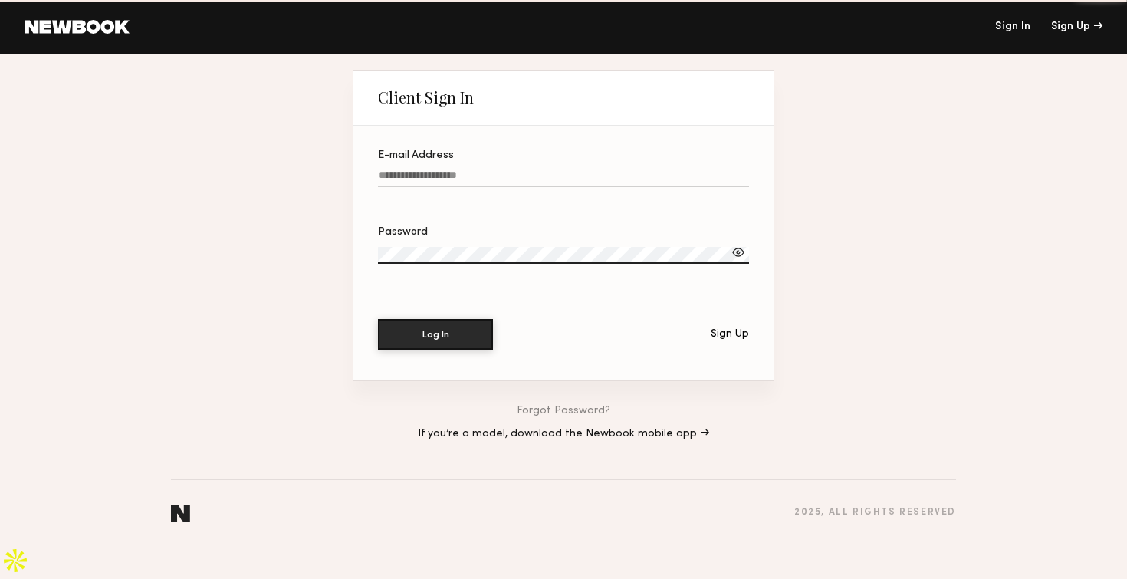
click at [495, 161] on div "E-mail Address" at bounding box center [563, 155] width 371 height 11
click at [495, 169] on input "E-mail Address" at bounding box center [563, 178] width 371 height 18
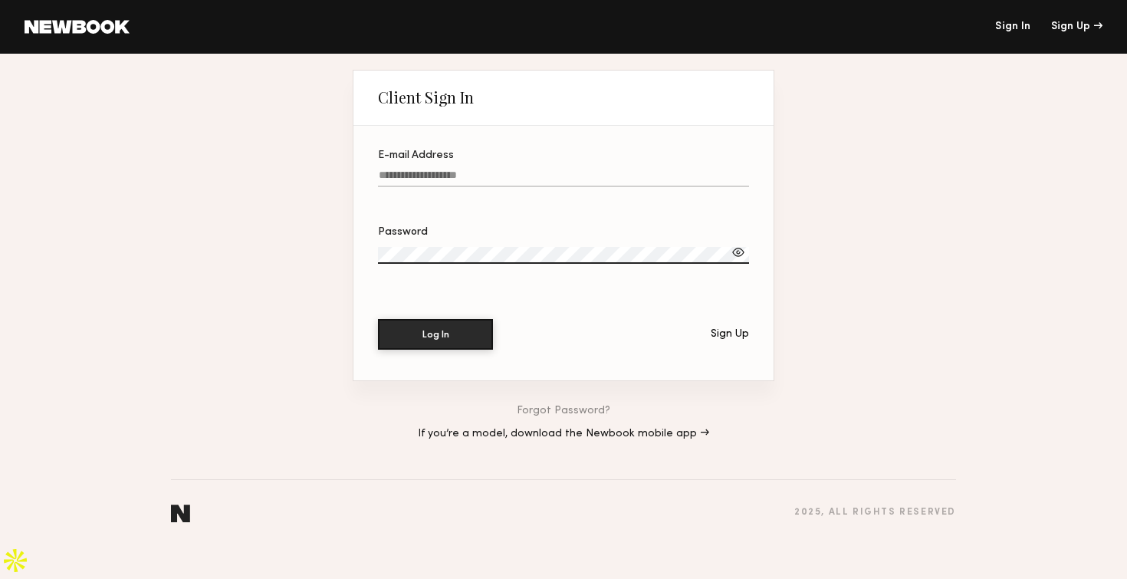
click at [495, 182] on label "E-mail Address" at bounding box center [563, 176] width 371 height 52
click at [495, 182] on input "E-mail Address" at bounding box center [563, 178] width 371 height 18
click at [444, 187] on input "E-mail Address Required" at bounding box center [563, 178] width 371 height 18
type input "**********"
click at [461, 347] on button "Log In" at bounding box center [435, 333] width 115 height 31
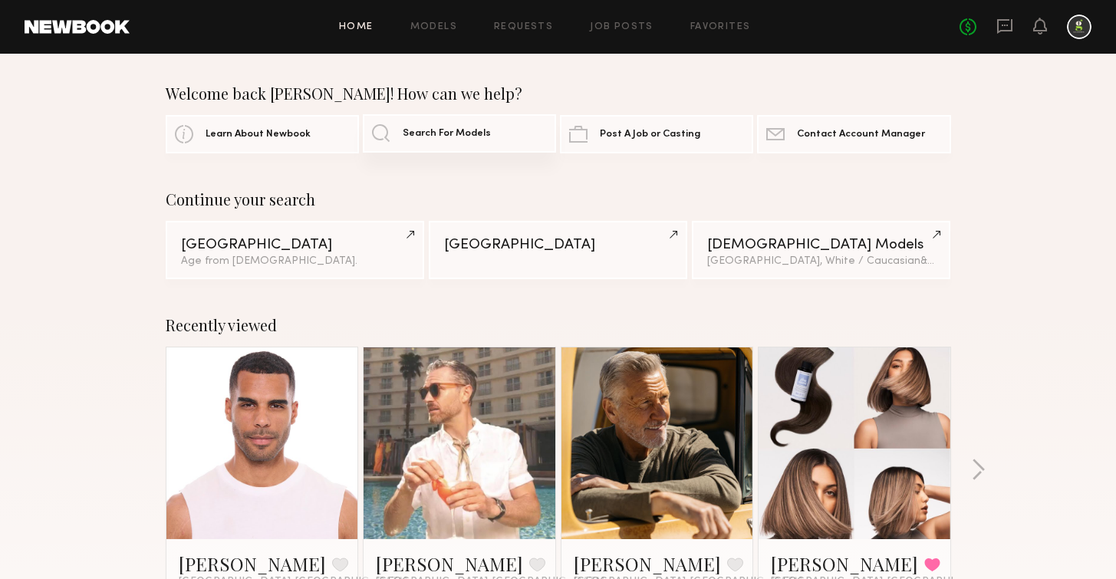
click at [461, 130] on span "Search For Models" at bounding box center [447, 134] width 88 height 10
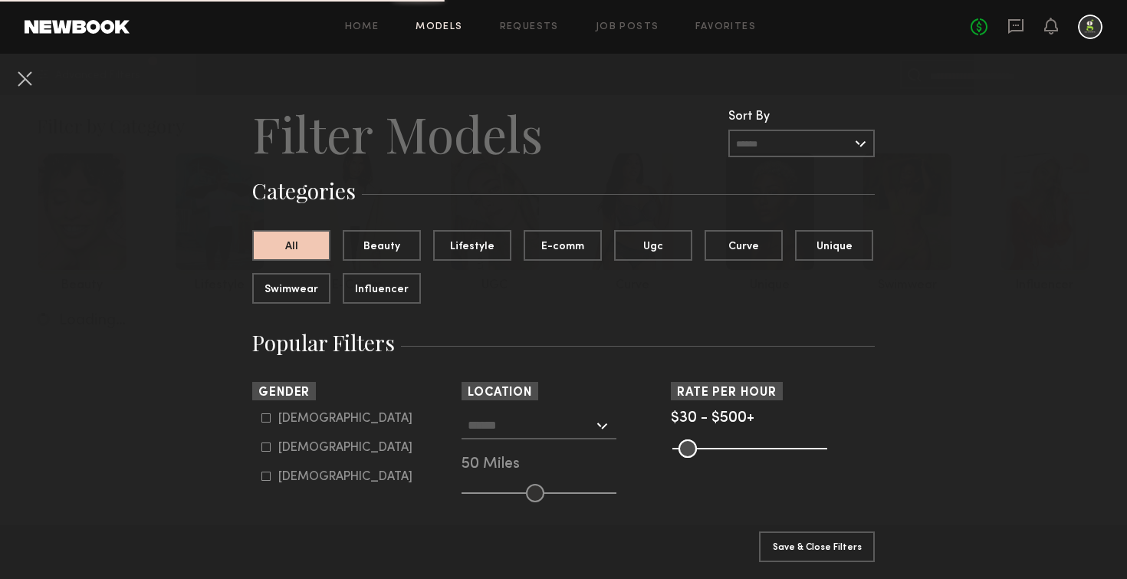
click at [19, 79] on button at bounding box center [24, 78] width 25 height 25
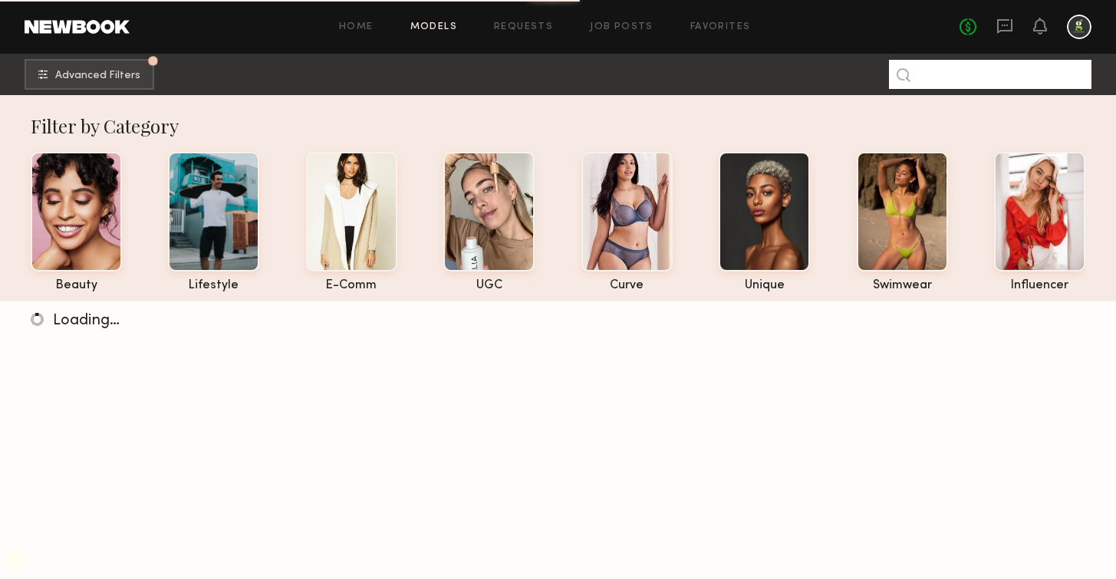
click at [951, 76] on input at bounding box center [990, 74] width 202 height 29
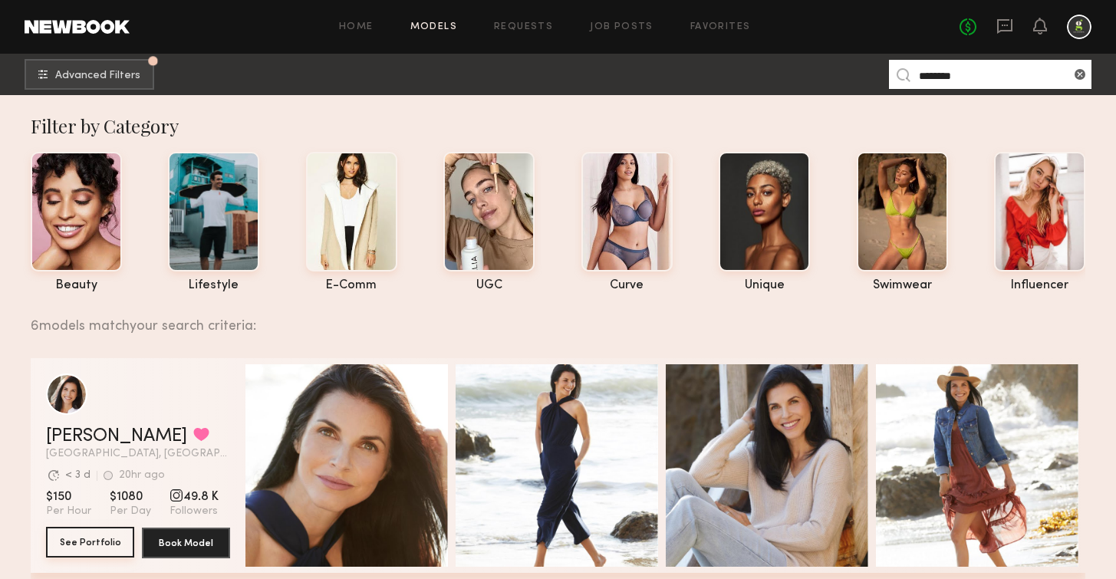
type input "********"
click at [89, 551] on button "See Portfolio" at bounding box center [90, 542] width 88 height 31
click at [1067, 24] on div at bounding box center [1078, 27] width 25 height 25
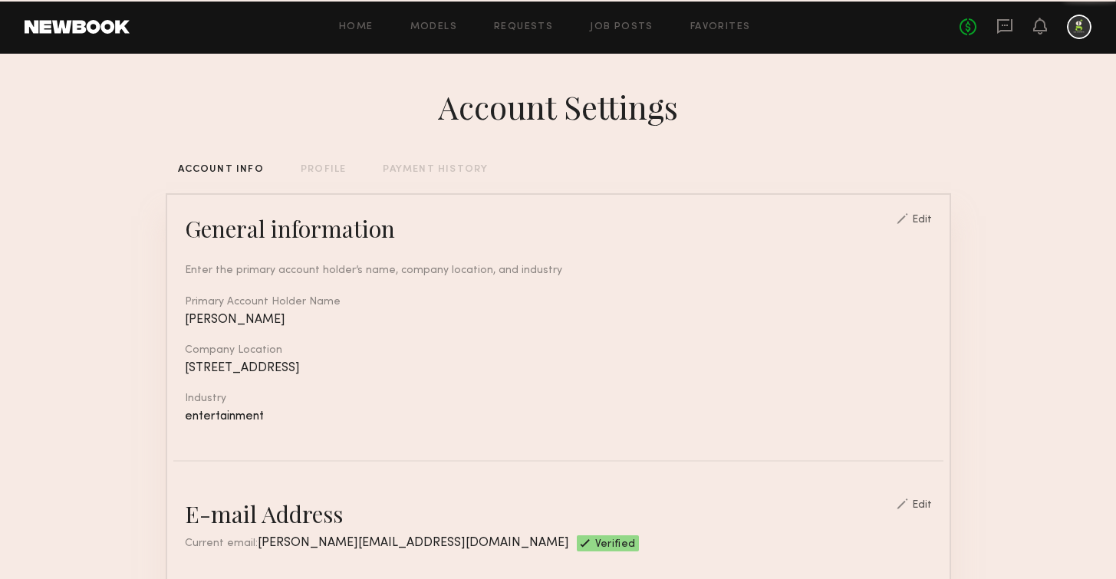
scroll to position [837, 0]
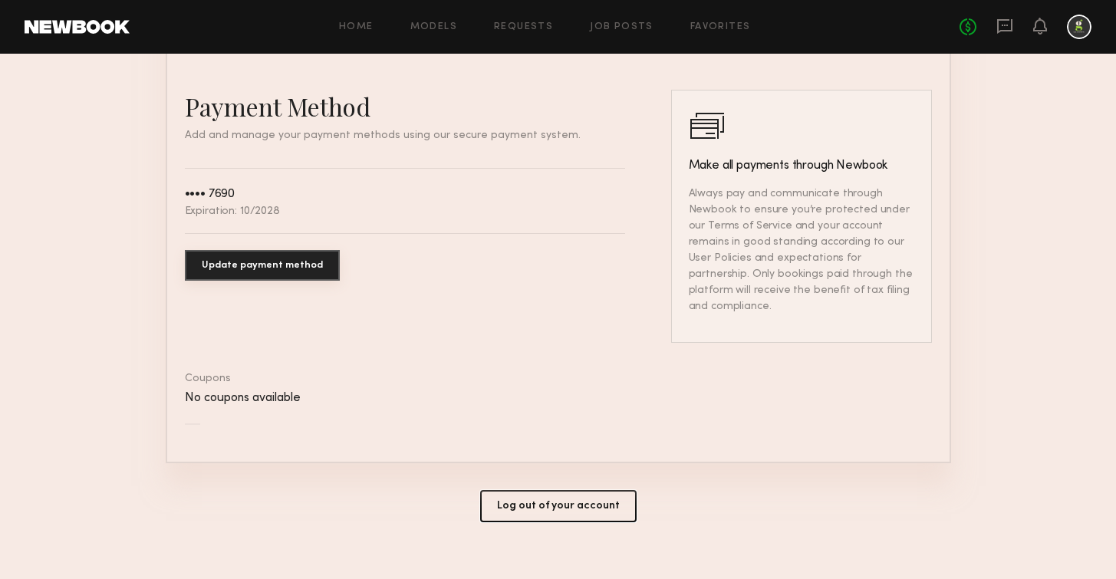
click at [534, 497] on button "Log out of your account" at bounding box center [558, 506] width 156 height 32
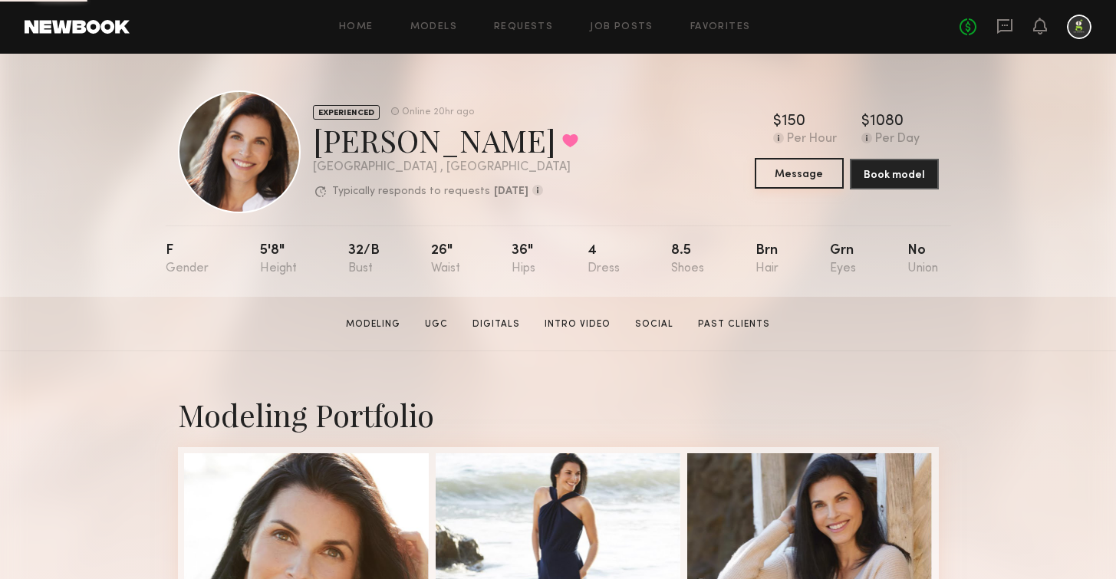
click at [771, 176] on button "Message" at bounding box center [798, 173] width 89 height 31
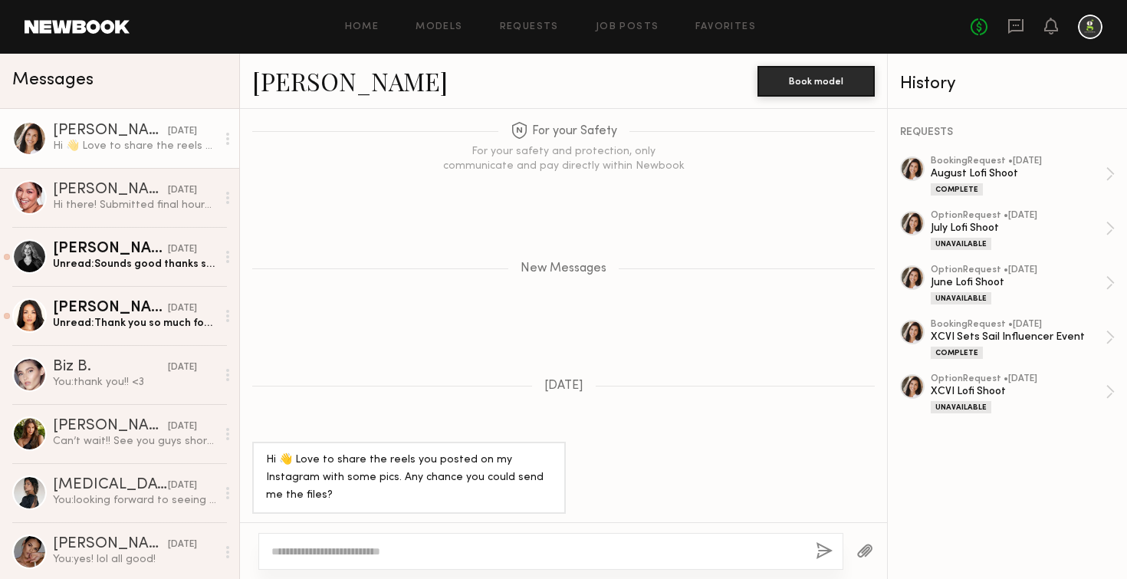
scroll to position [1799, 0]
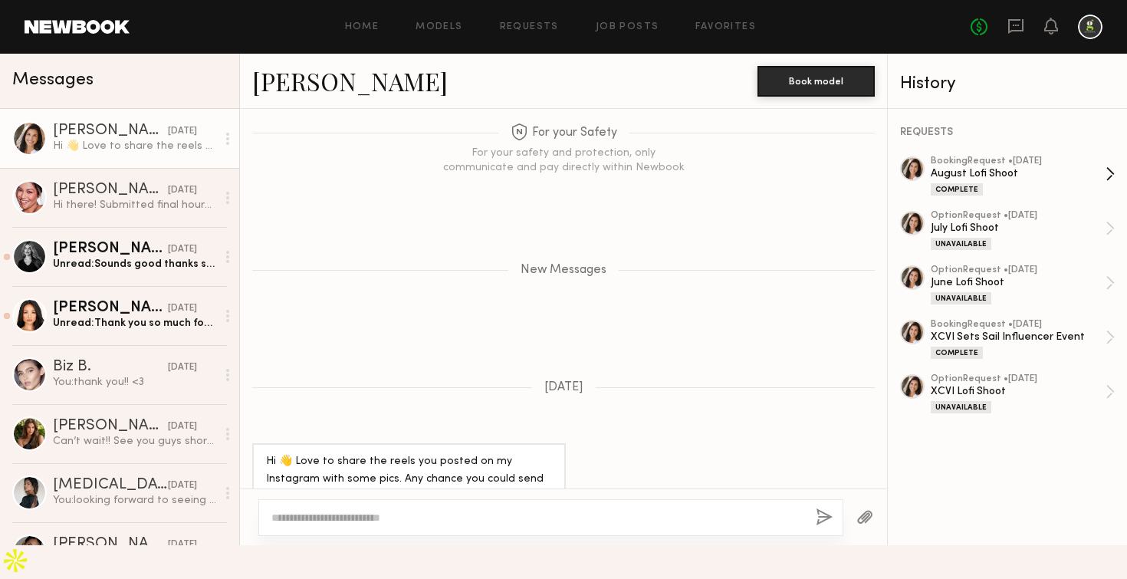
click at [997, 185] on div "Complete" at bounding box center [1018, 188] width 175 height 13
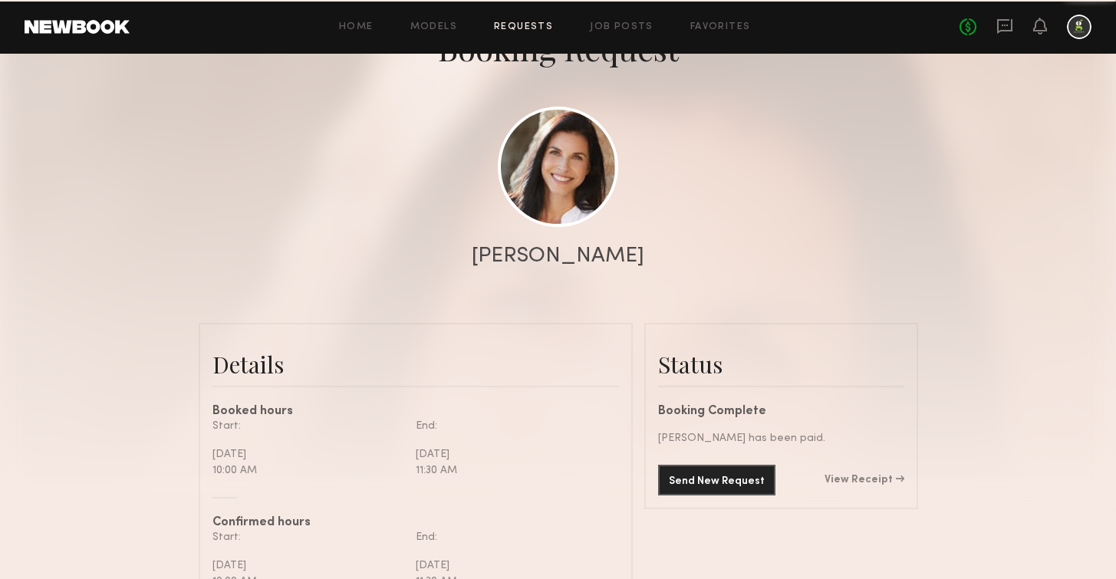
scroll to position [137, 0]
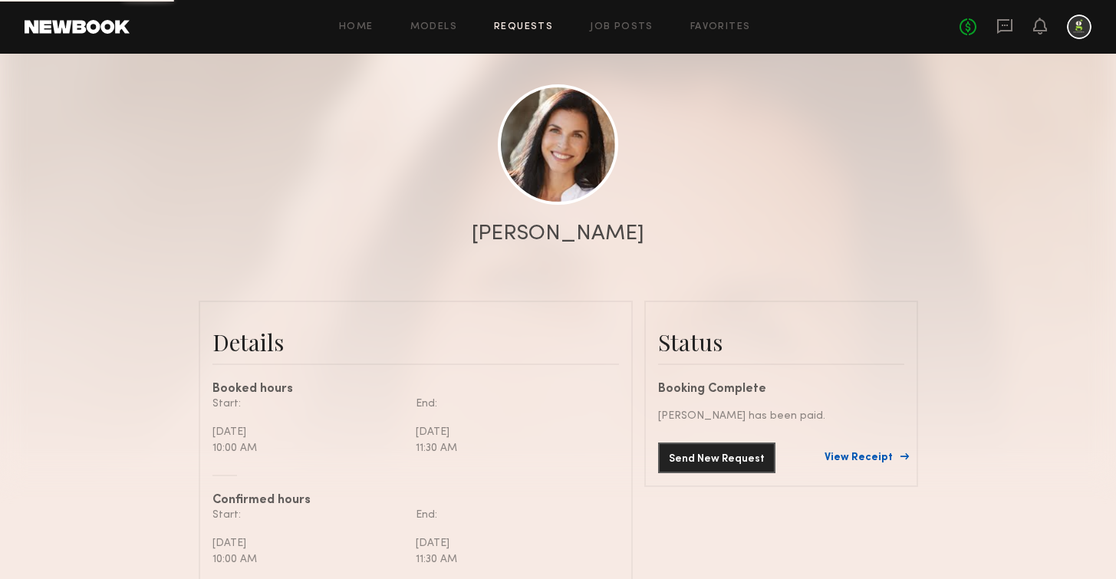
click at [849, 460] on link "View Receipt" at bounding box center [864, 457] width 80 height 11
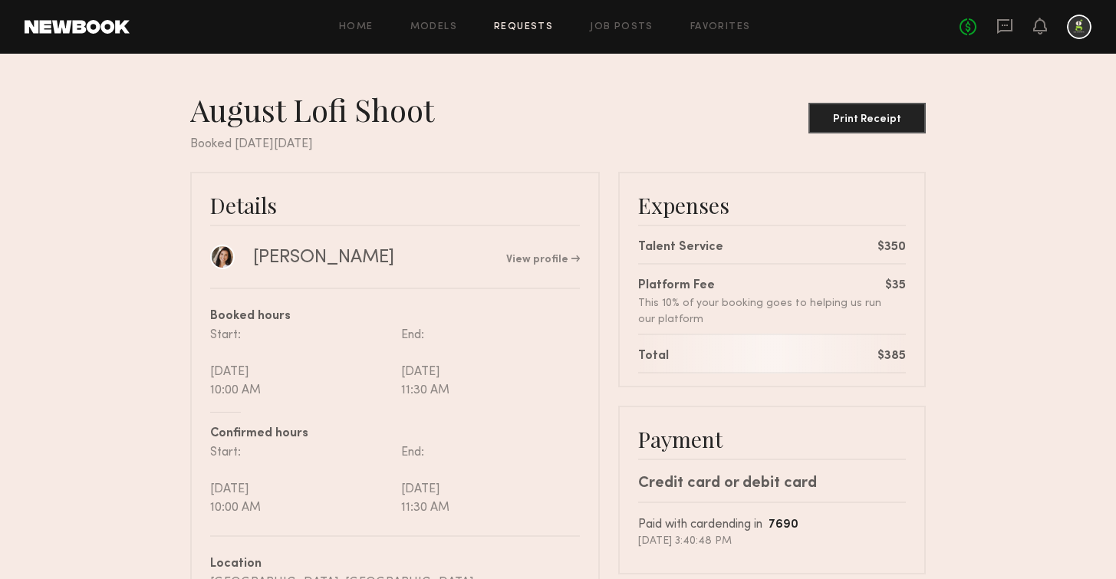
click at [510, 25] on link "Requests" at bounding box center [523, 27] width 59 height 10
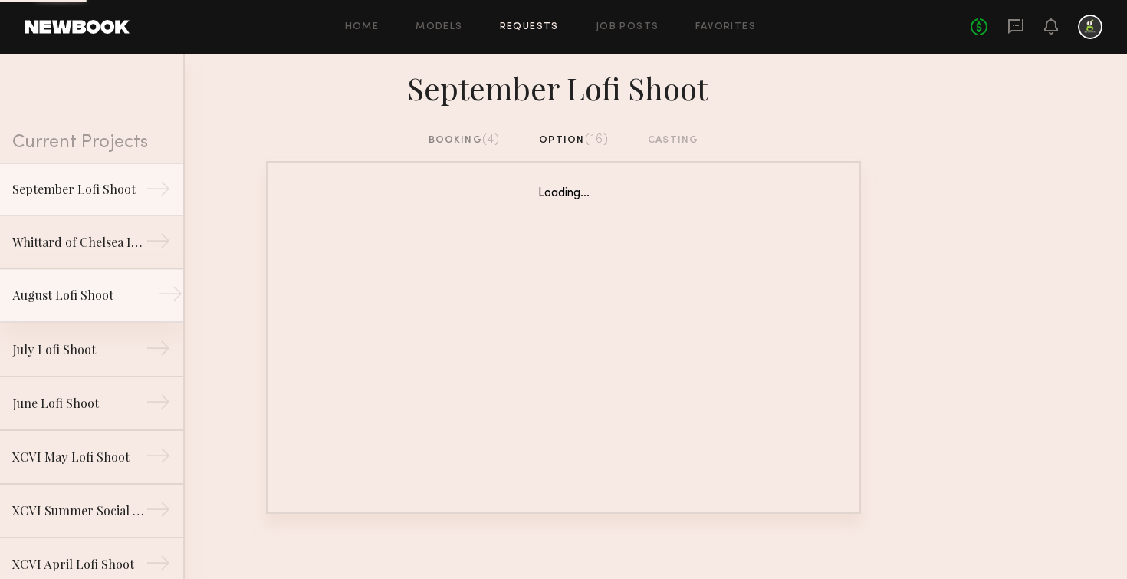
click at [52, 304] on link "August Lofi Shoot →" at bounding box center [91, 296] width 183 height 54
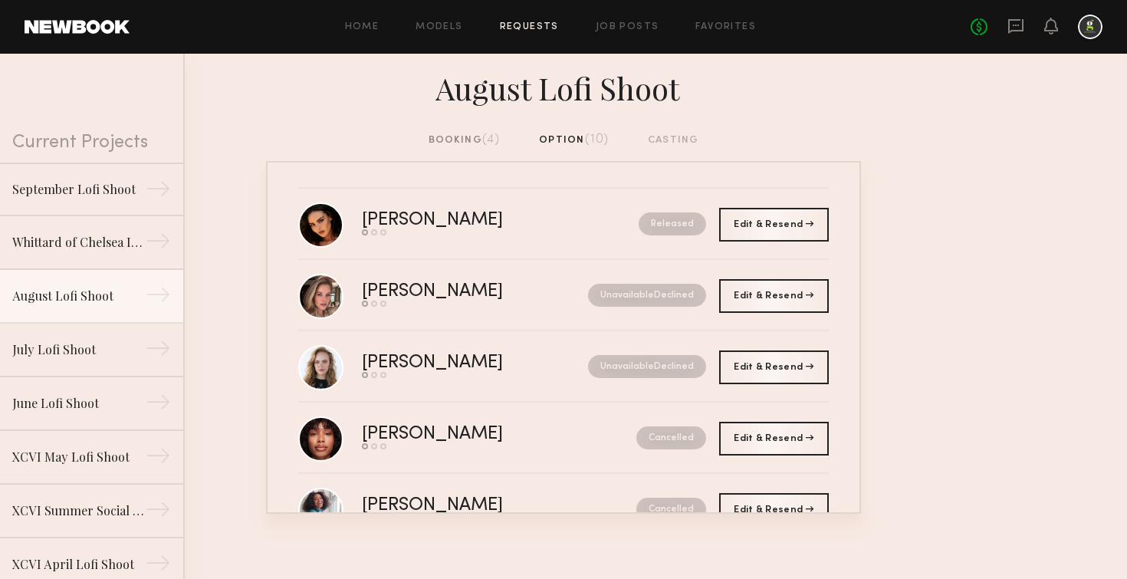
click at [468, 136] on div "booking (4)" at bounding box center [465, 140] width 72 height 17
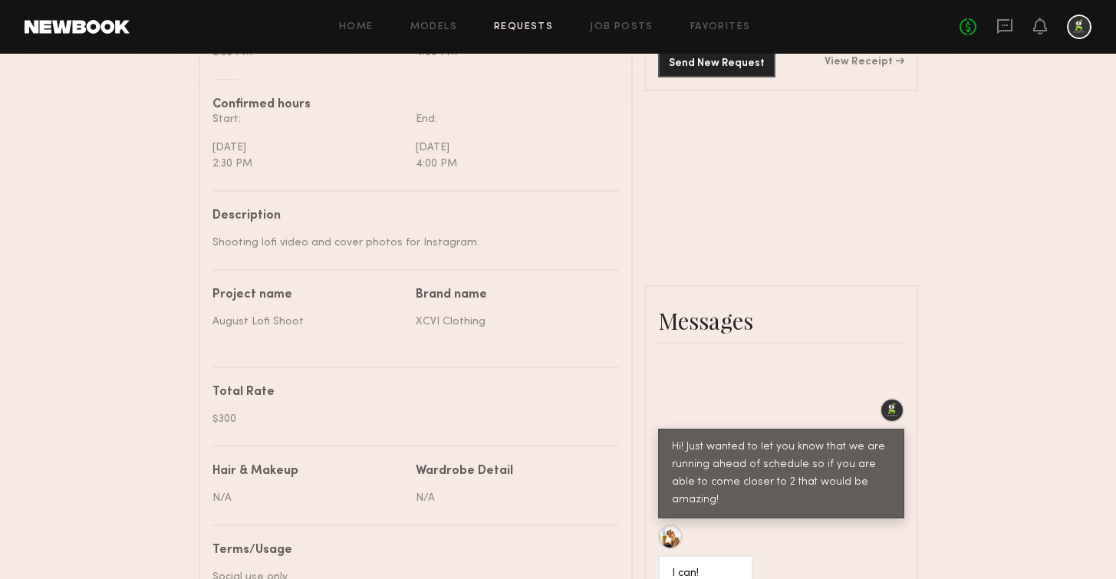
scroll to position [404, 0]
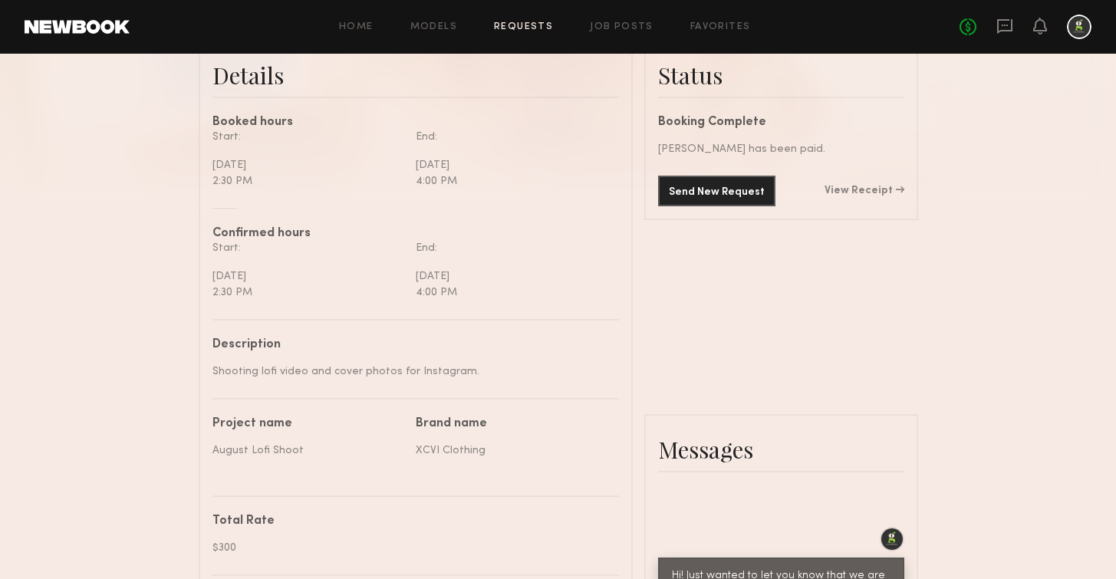
drag, startPoint x: 406, startPoint y: 452, endPoint x: 494, endPoint y: 468, distance: 88.9
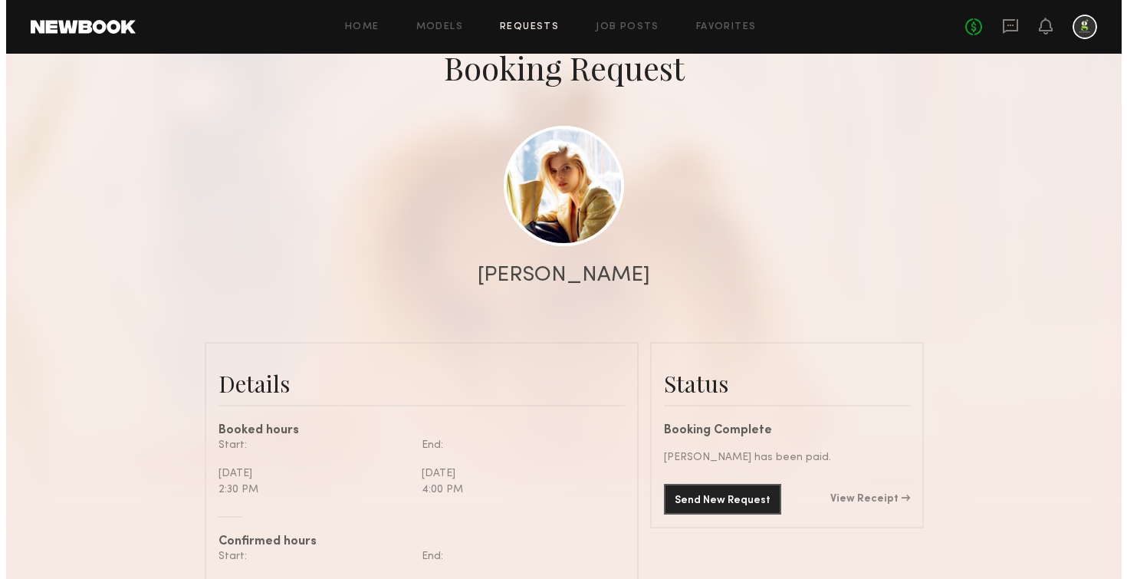
scroll to position [0, 0]
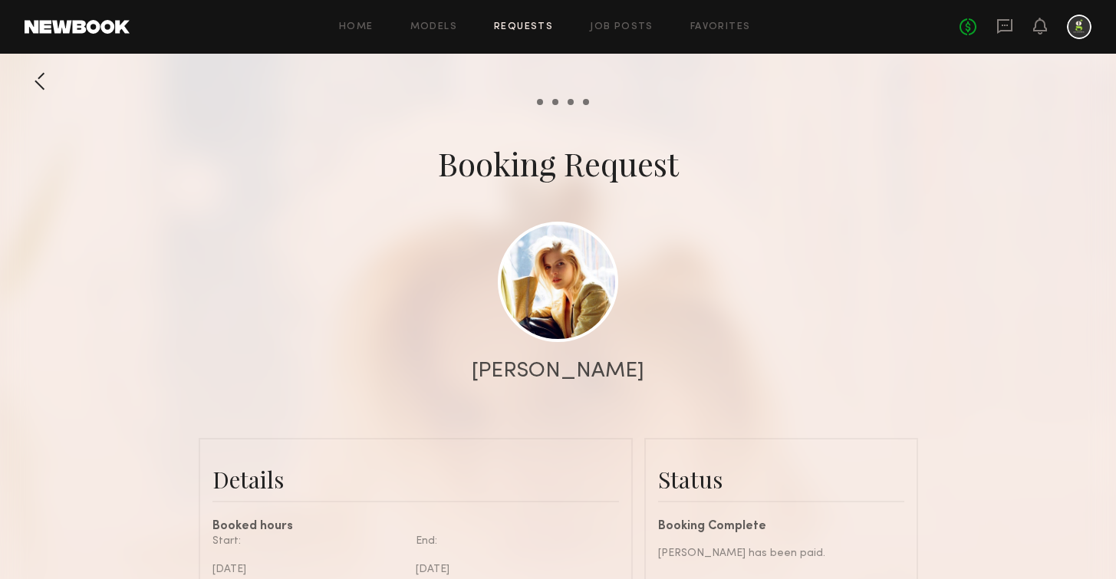
click at [43, 82] on div at bounding box center [40, 81] width 31 height 31
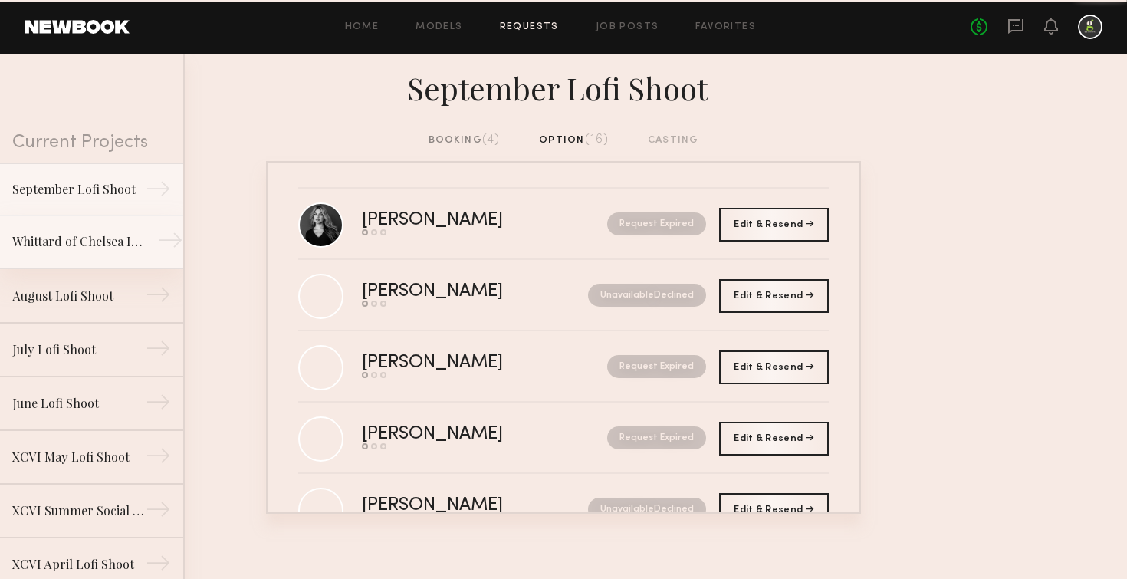
click at [107, 259] on link "Whittard of Chelsea Influencer Event →" at bounding box center [91, 242] width 183 height 54
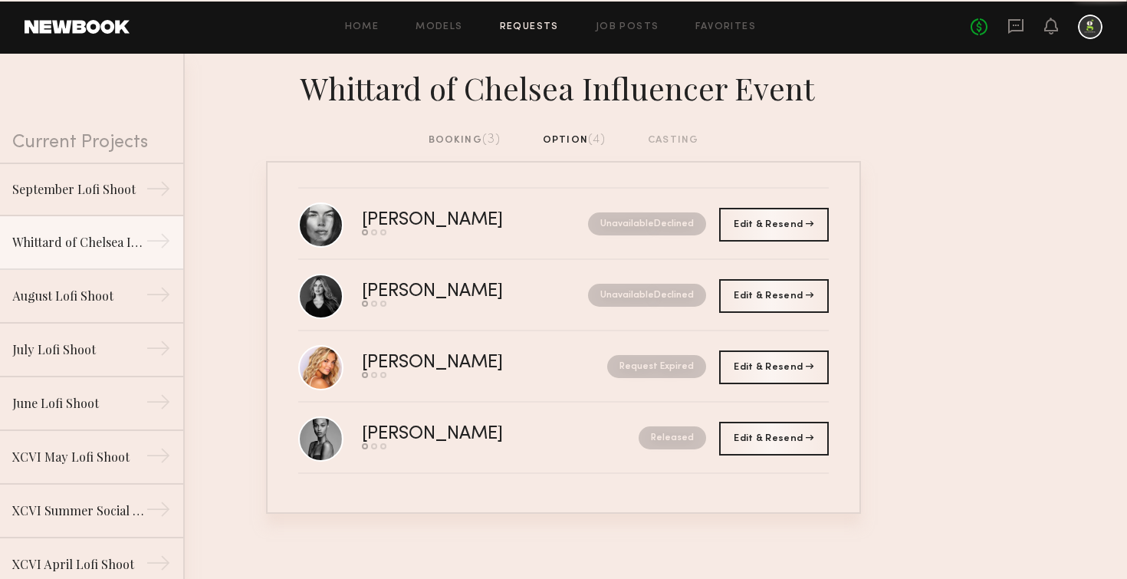
click at [438, 124] on div "Whittard of Chelsea Influencer Event" at bounding box center [563, 93] width 1127 height 78
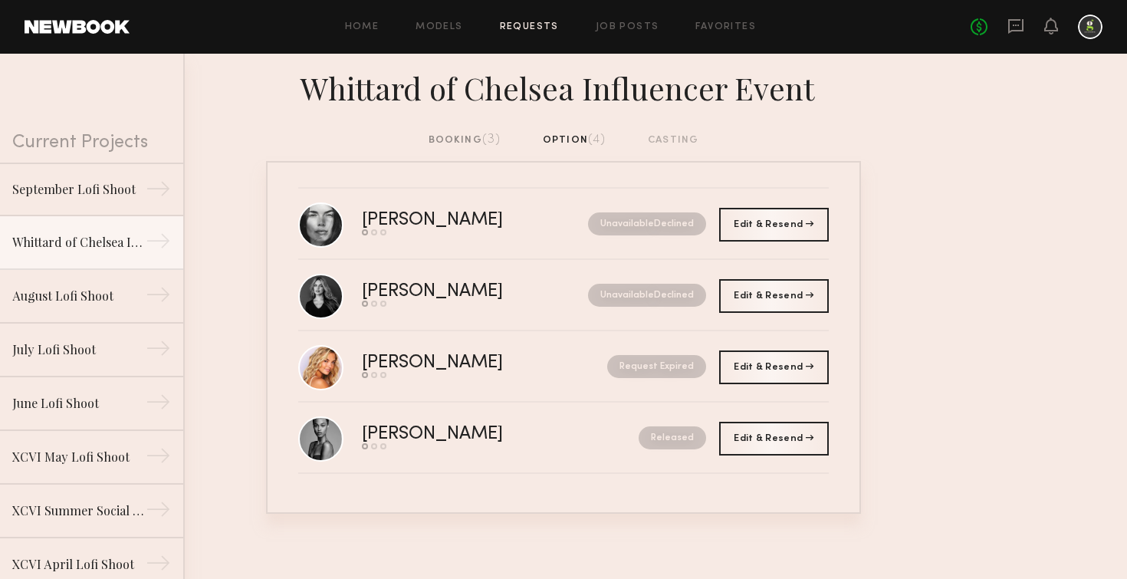
click at [441, 132] on div "booking (3)" at bounding box center [465, 140] width 73 height 17
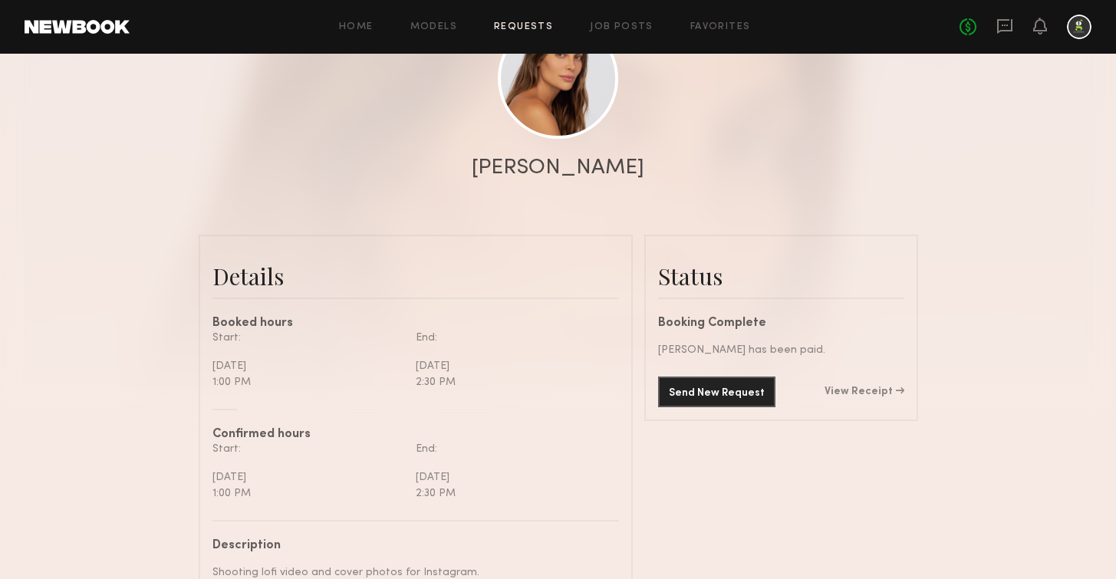
scroll to position [233, 0]
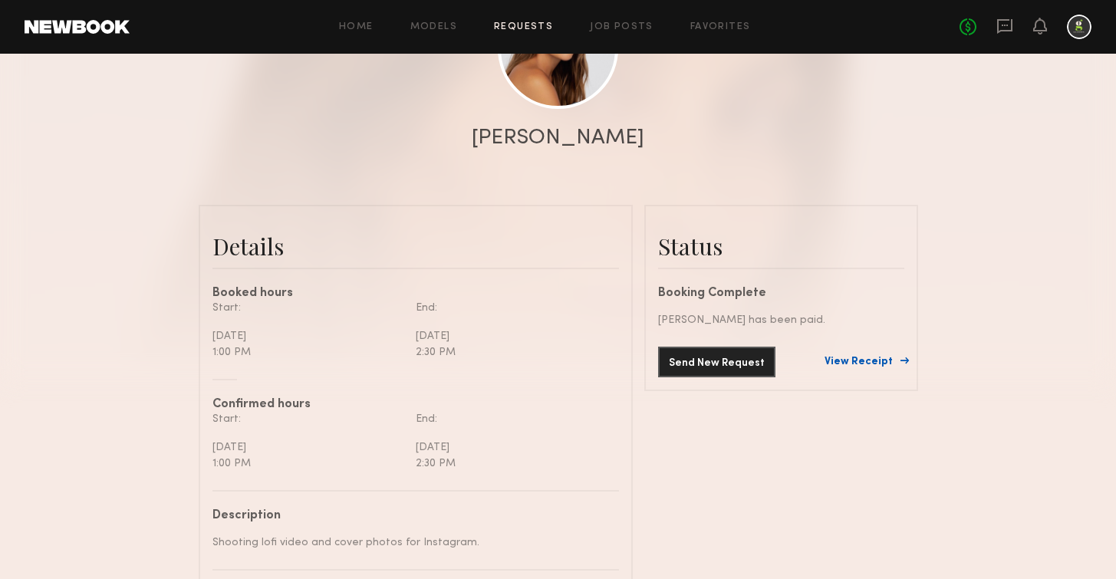
click at [844, 363] on link "View Receipt" at bounding box center [864, 362] width 80 height 11
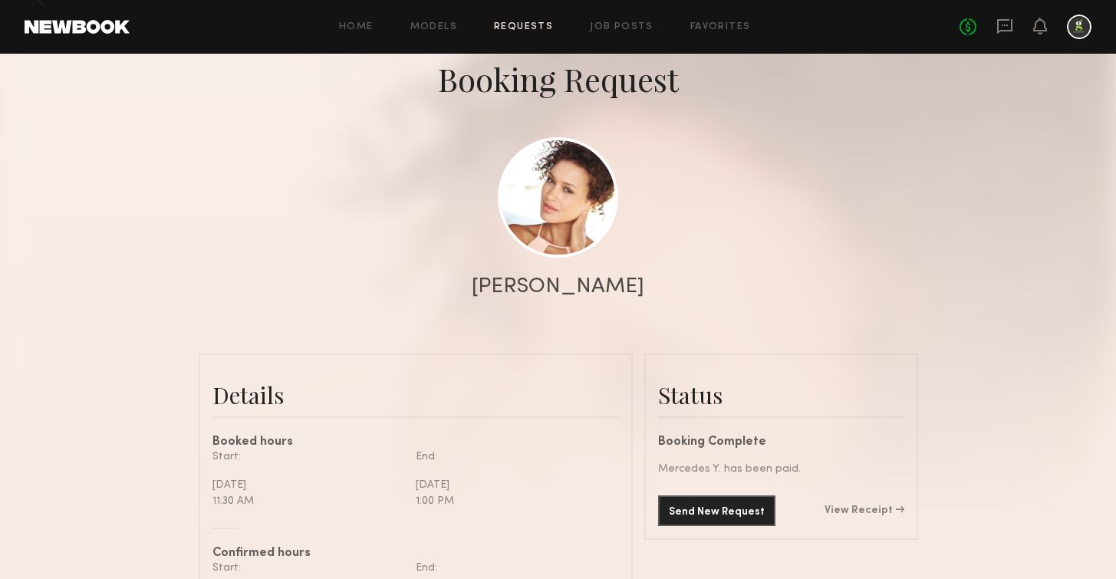
scroll to position [269, 0]
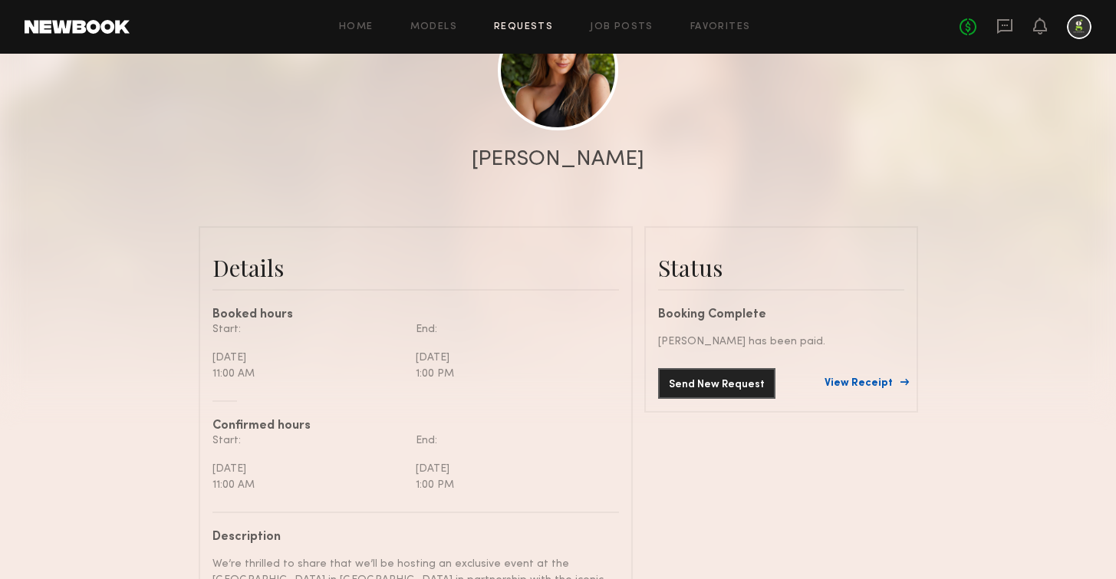
scroll to position [212, 0]
click at [865, 379] on link "View Receipt" at bounding box center [864, 382] width 80 height 11
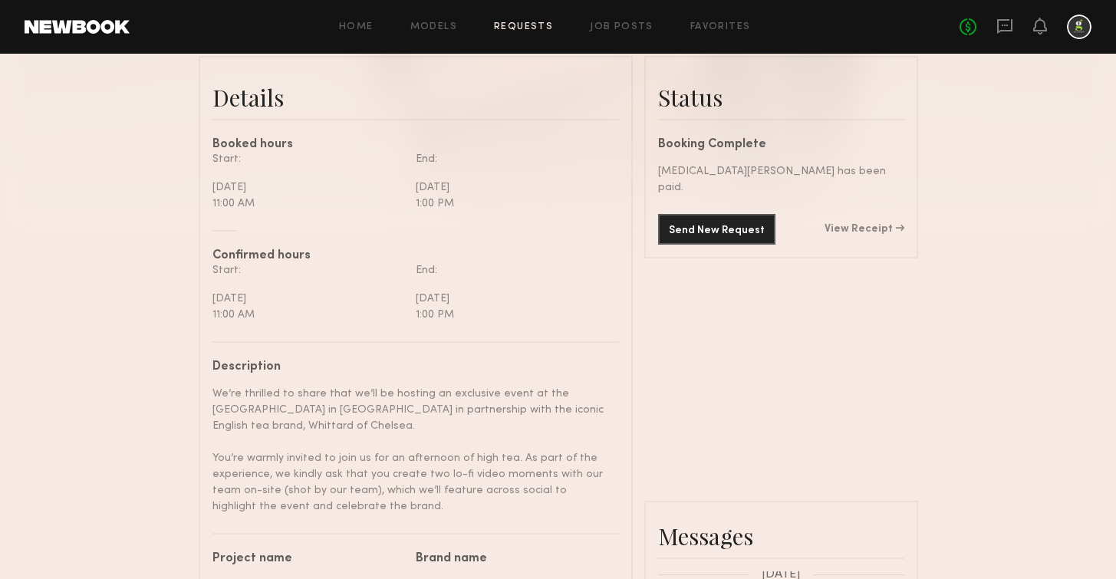
scroll to position [343, 0]
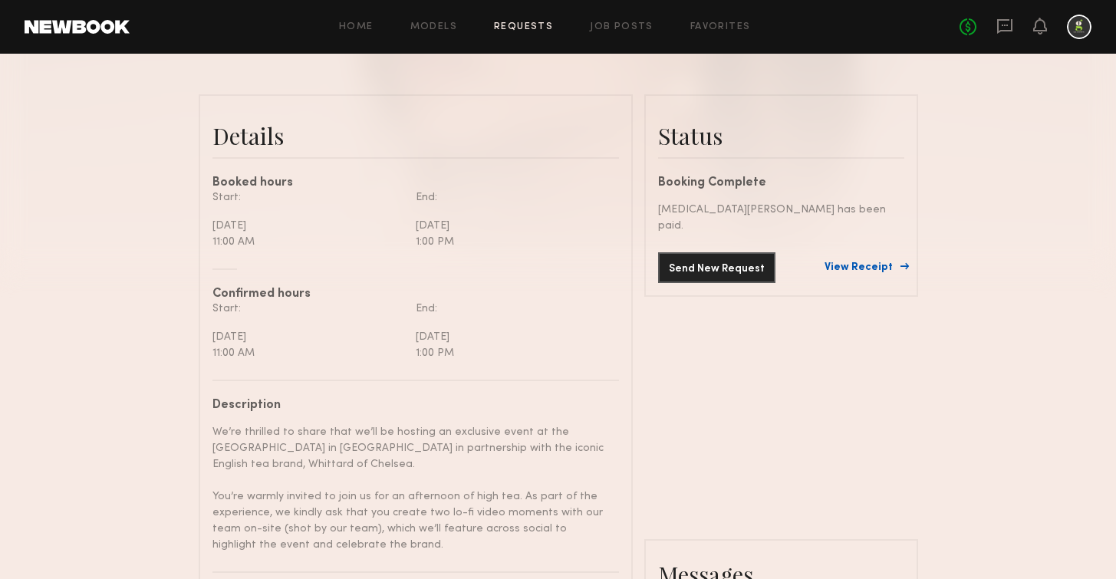
click at [869, 262] on link "View Receipt" at bounding box center [864, 267] width 80 height 11
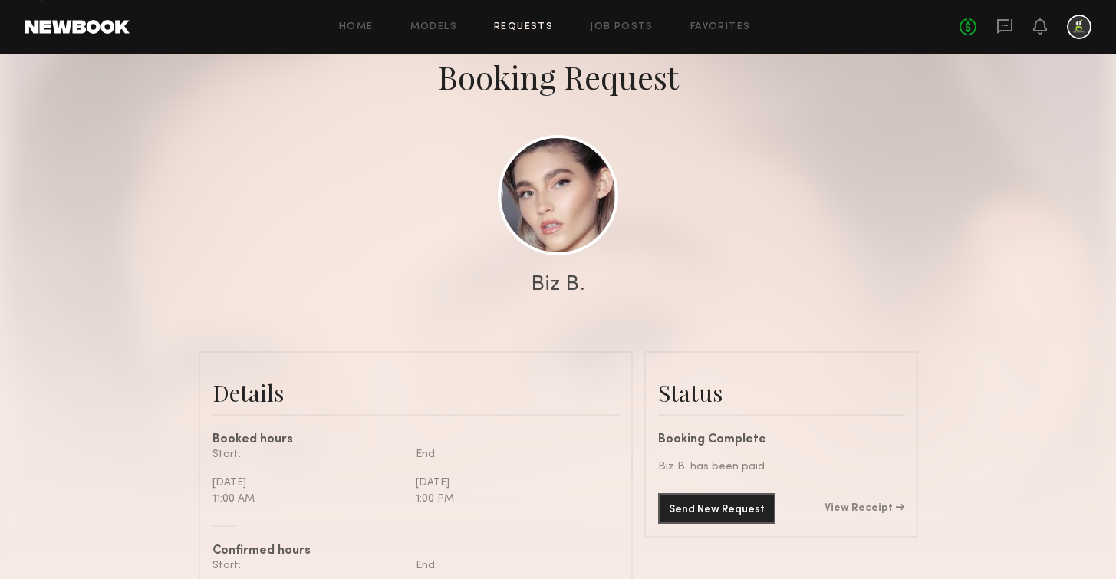
click at [860, 503] on link "View Receipt" at bounding box center [864, 508] width 80 height 11
